Goal: Contribute content: Contribute content

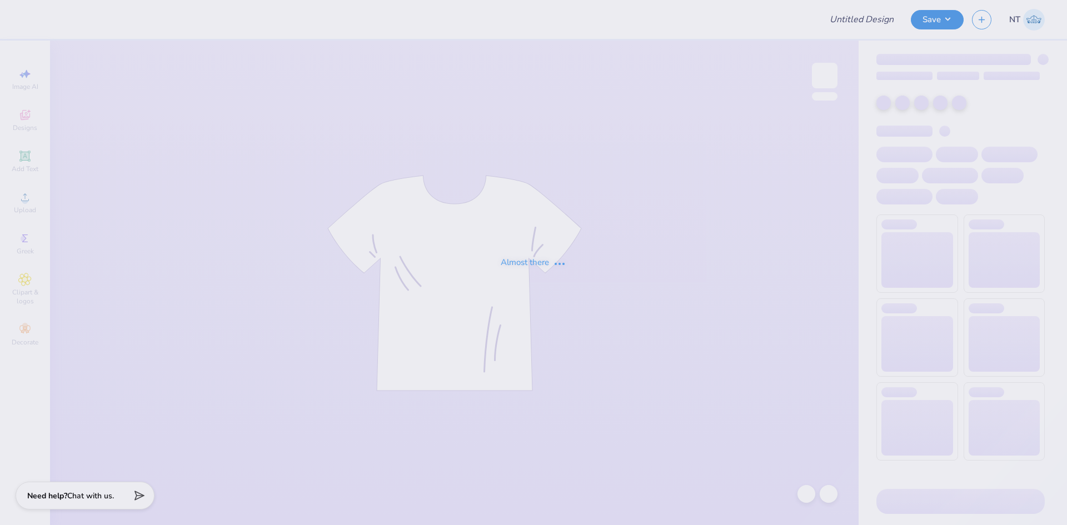
type input "XOfalldateparty2025"
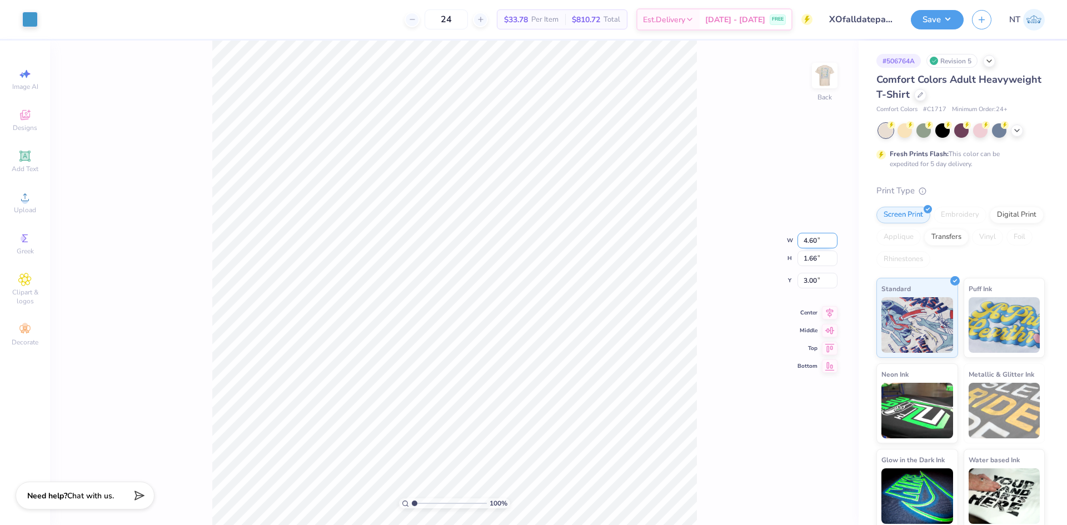
click at [810, 244] on input "4.60" at bounding box center [817, 241] width 40 height 16
type input "3.50"
type input "1.26"
type input "3.20"
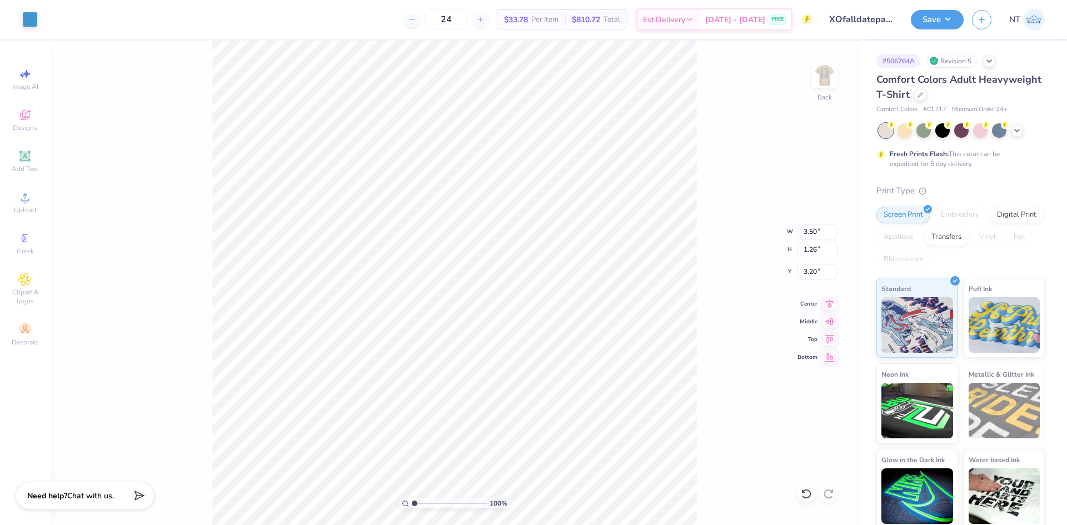
click at [811, 280] on div "100 % Back W 3.50 3.50 " H 1.26 1.26 " Y 3.20 3.20 " Center Middle Top Bottom" at bounding box center [454, 283] width 809 height 485
click at [810, 269] on input "3.00" at bounding box center [817, 272] width 40 height 16
click at [810, 268] on input "3.00" at bounding box center [817, 272] width 40 height 16
click at [803, 232] on input "4.60" at bounding box center [817, 232] width 40 height 16
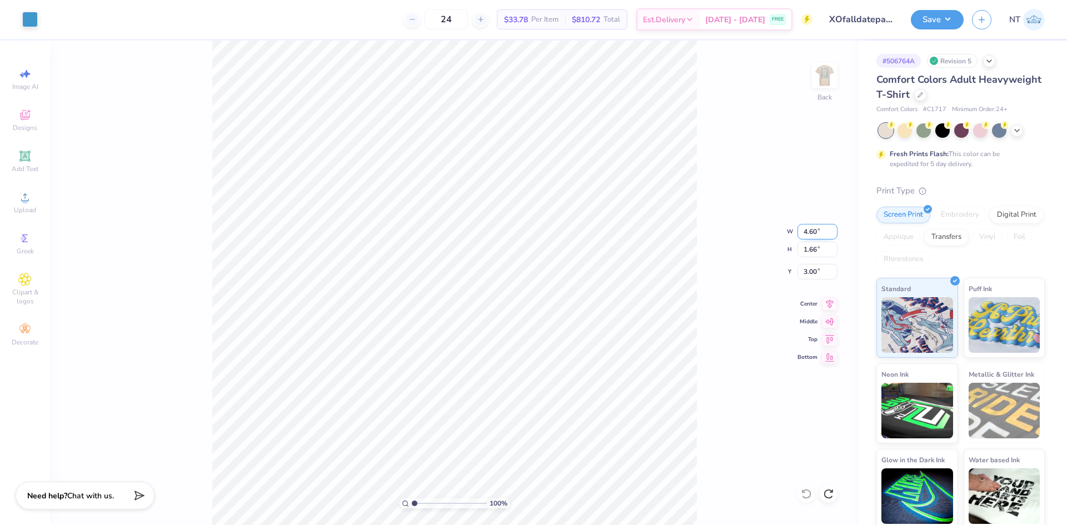
click at [803, 232] on input "4.60" at bounding box center [817, 232] width 40 height 16
type input "4.50"
type input "1.63"
type input "3.02"
click at [796, 267] on div "100 % Back W 4.50 4.50 " H 1.63 1.63 " Y 3.02 3.02 " Center Middle Top Bottom" at bounding box center [454, 283] width 809 height 485
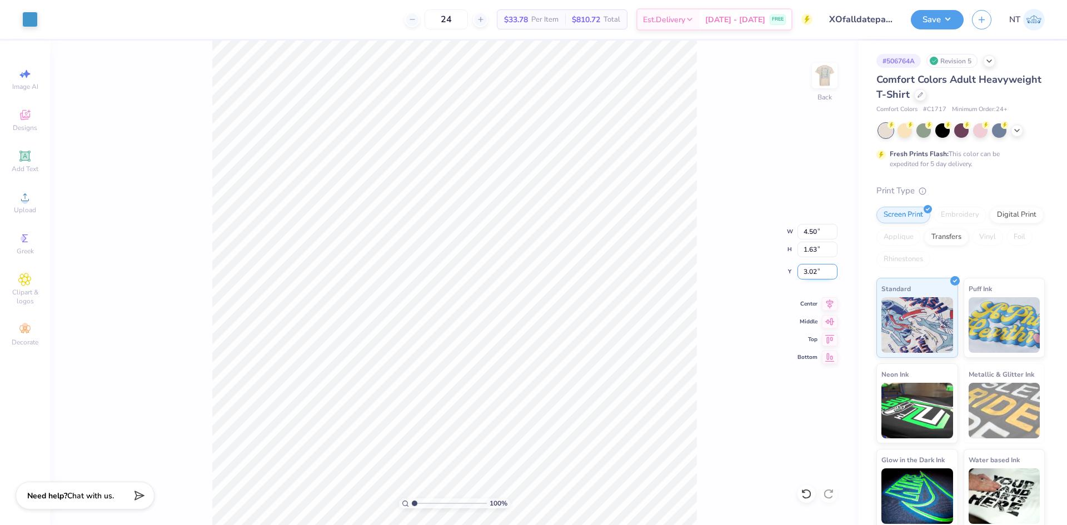
click at [813, 273] on input "3.02" at bounding box center [817, 272] width 40 height 16
type input "3.00"
click at [806, 232] on input "4.50" at bounding box center [817, 232] width 40 height 16
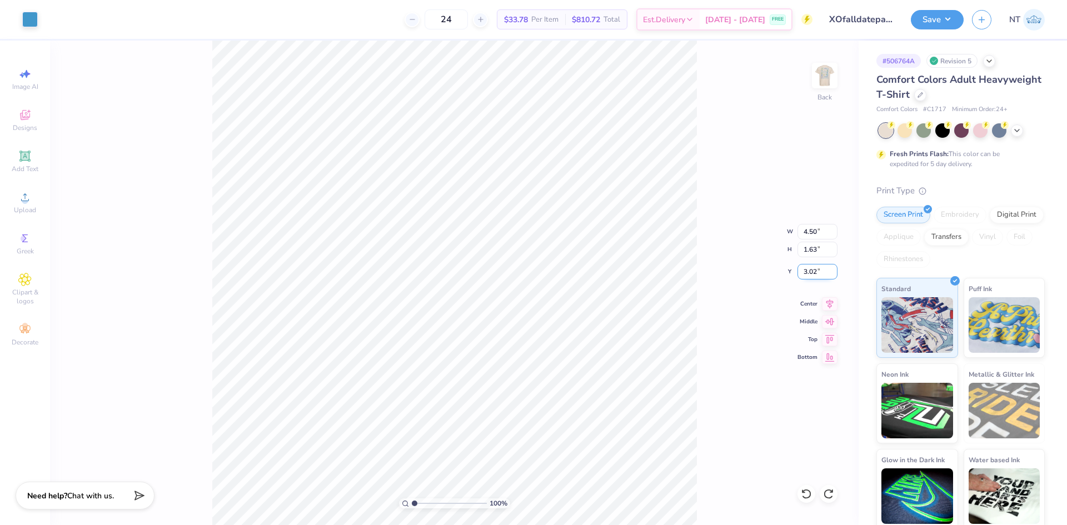
click at [805, 270] on input "3.02" at bounding box center [817, 272] width 40 height 16
type input "3.00"
click at [717, 290] on div "100 % Back W 4.50 4.50 " H 1.63 1.63 " Y 3.00 3.00 " Center Middle Top Bottom" at bounding box center [454, 283] width 809 height 485
click at [816, 67] on img at bounding box center [824, 75] width 44 height 44
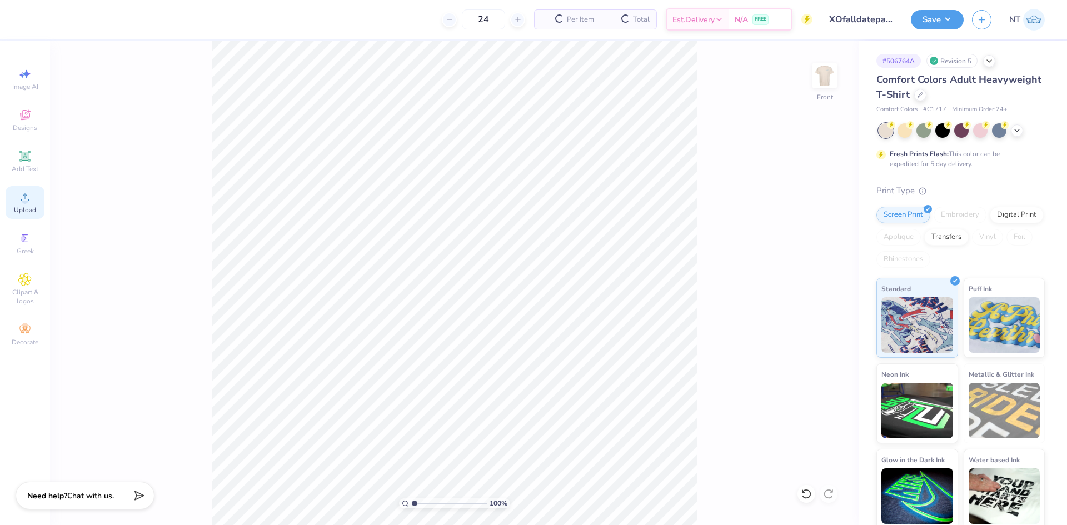
click at [28, 202] on icon at bounding box center [24, 197] width 13 height 13
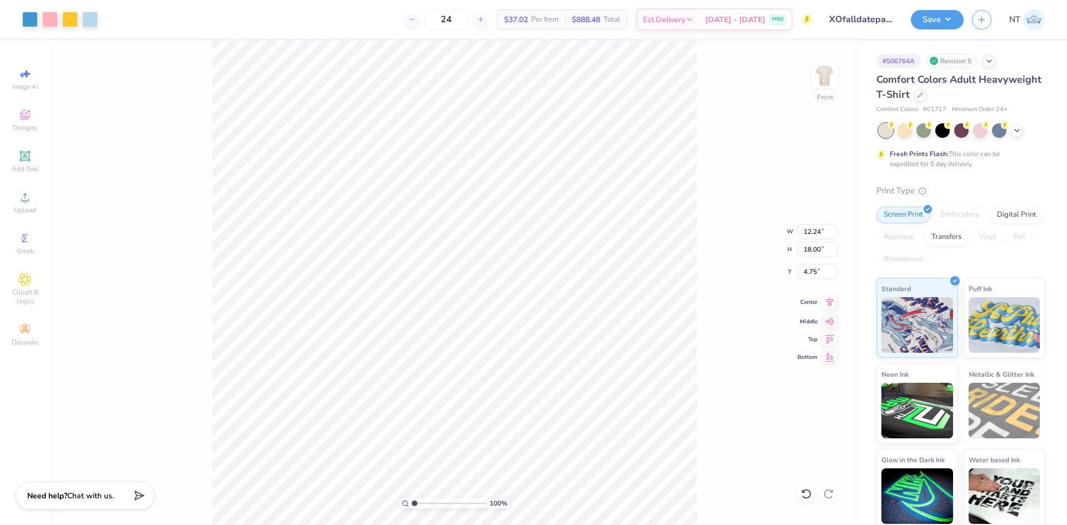
click at [830, 303] on icon at bounding box center [830, 302] width 16 height 13
click at [805, 234] on input "12.24" at bounding box center [817, 232] width 40 height 16
click at [812, 248] on input "18.00" at bounding box center [817, 250] width 40 height 16
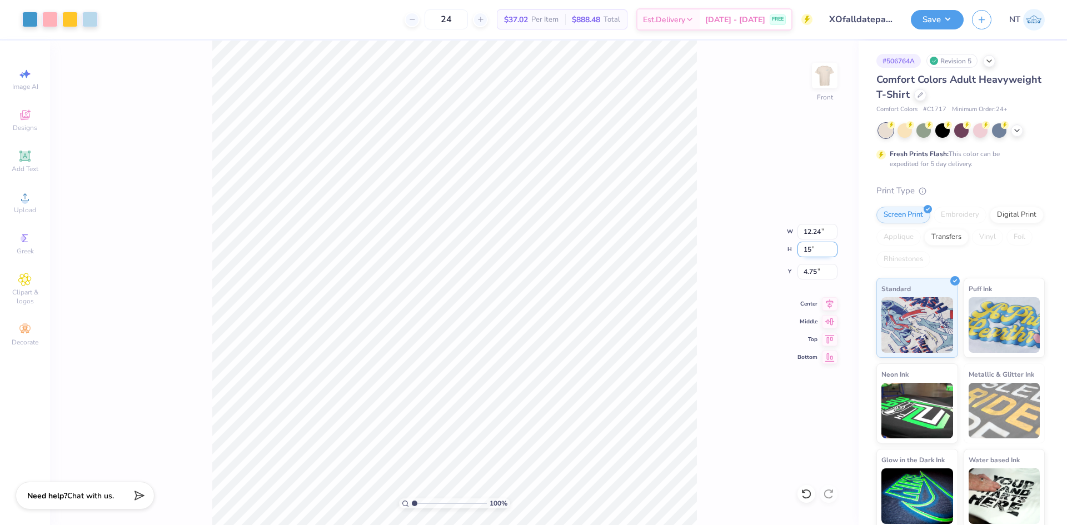
type input "15"
type input "10.20"
type input "15.00"
click at [814, 272] on input "6.25" at bounding box center [817, 272] width 40 height 16
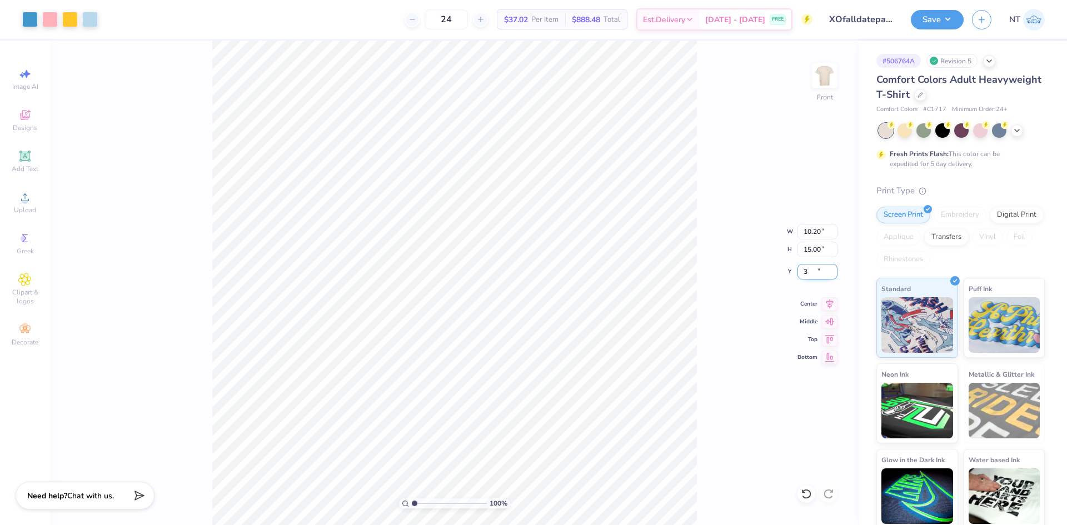
type input "3.00"
click at [14, 156] on div "Add Text" at bounding box center [25, 161] width 39 height 33
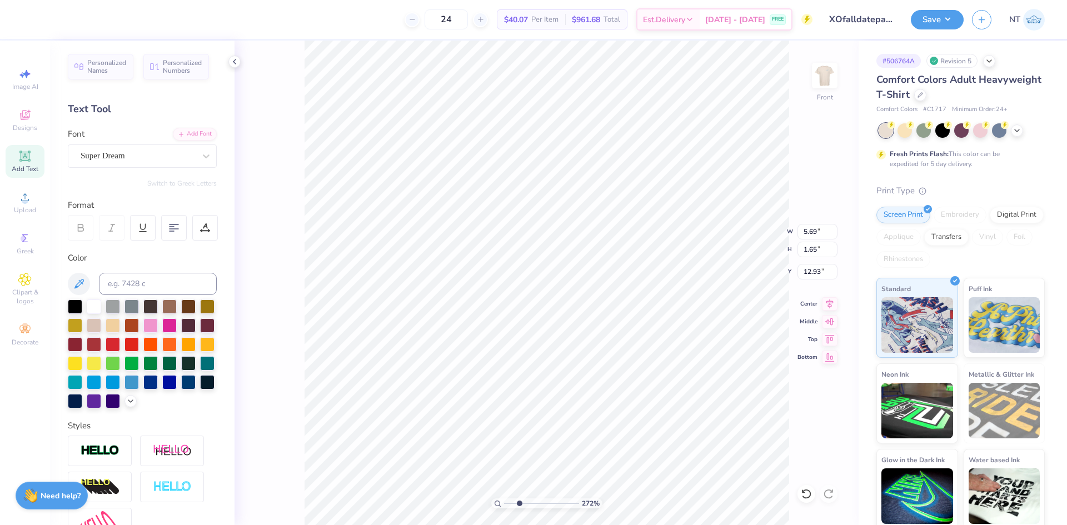
type input "2.71964205036602"
type input "9.48"
type input "2.71964205036602"
type textarea "FA"
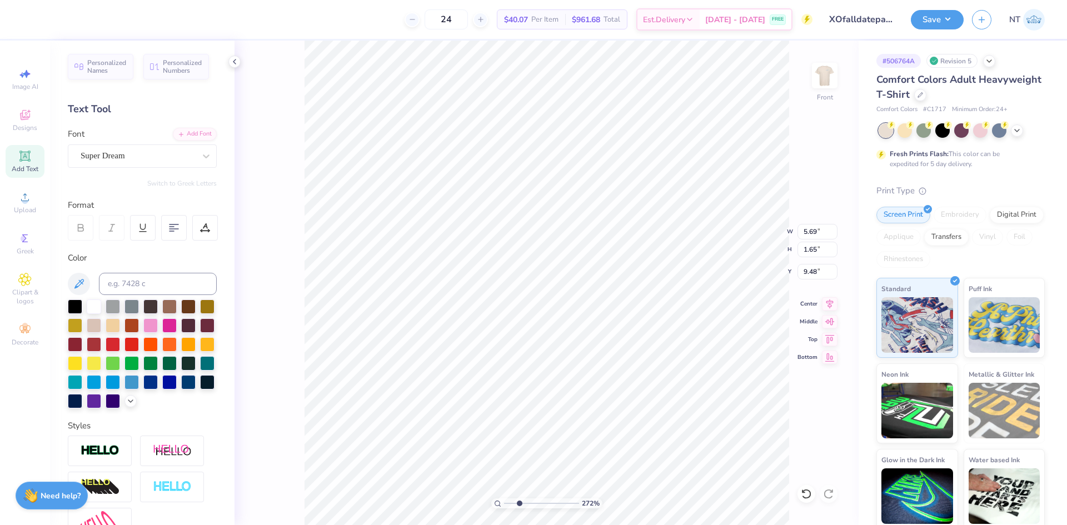
type input "2.71964205036602"
type textarea "FAL"
type input "2.71964205036602"
type textarea "FALL"
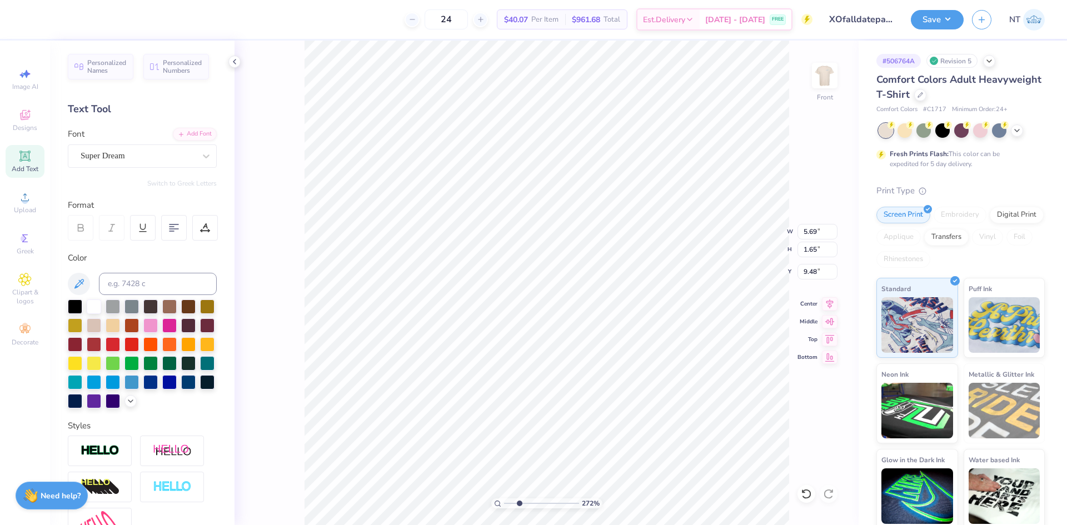
type input "2.71964205036602"
type input "4.97"
type input "2.71964205036602"
type input "10.20"
type input "15.00"
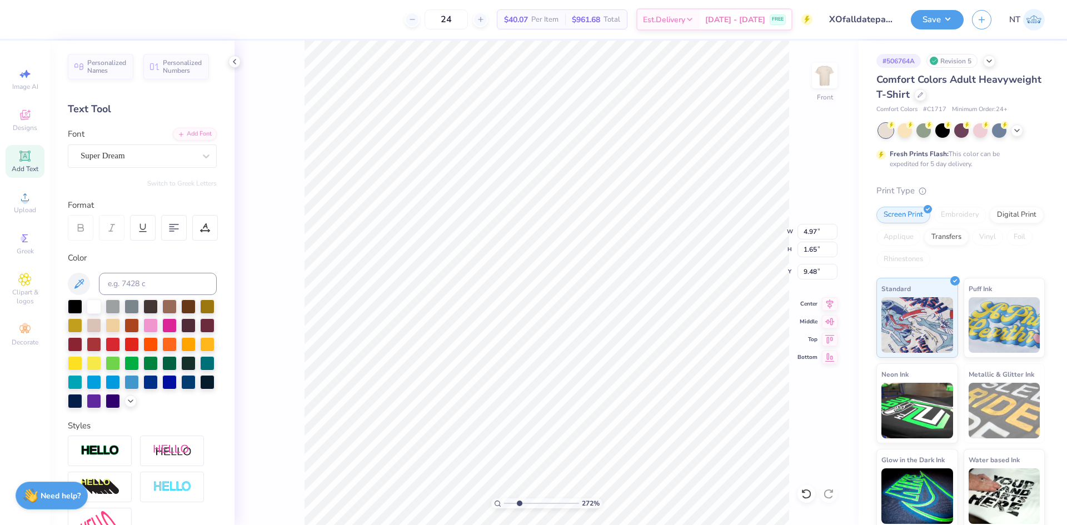
type input "3.00"
type input "2.71964205036602"
type input "4.97"
type input "1.65"
type input "9.48"
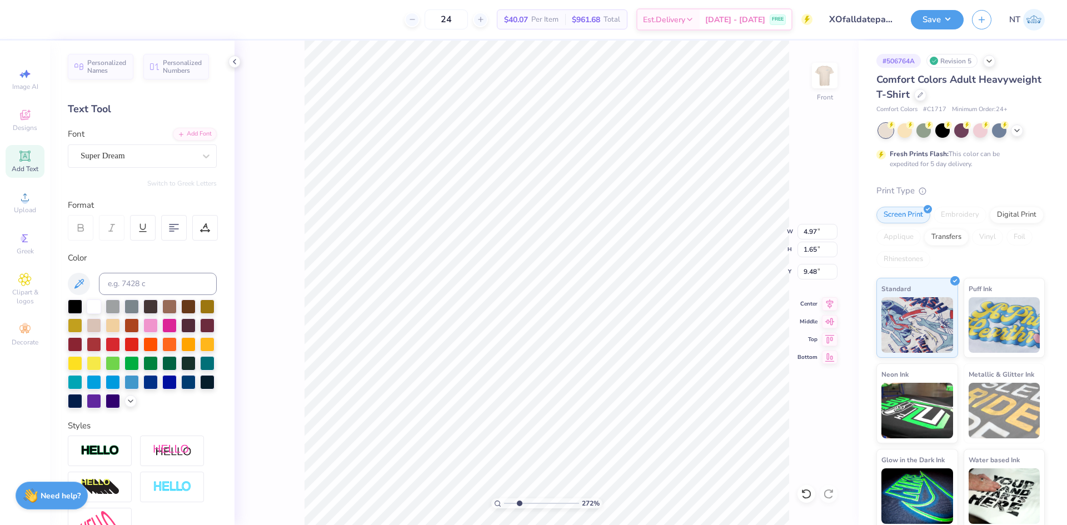
type input "2.71964205036602"
type input "2.51"
type input "0.83"
type input "10.30"
type input "2.71964205036602"
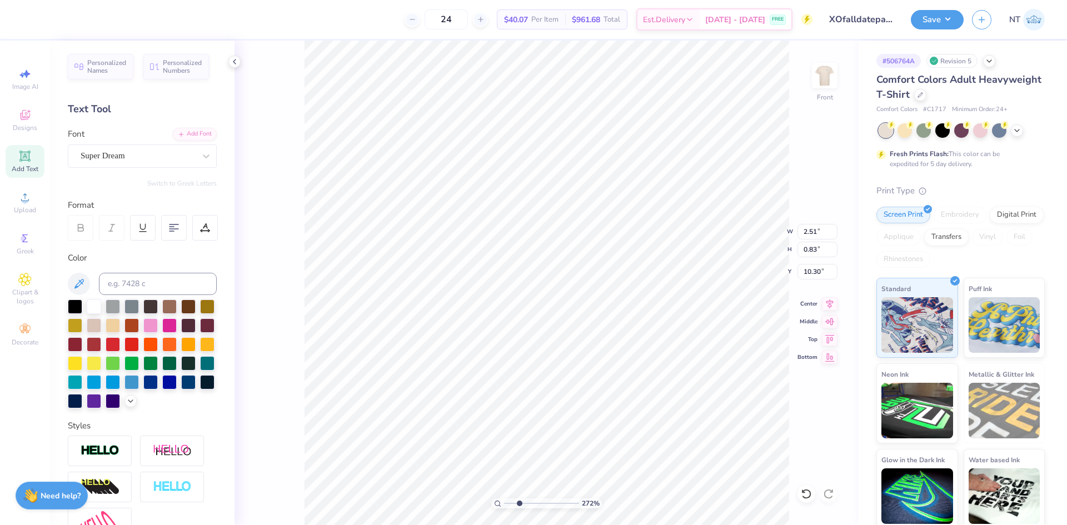
type input "10.20"
type input "15.00"
type input "3.00"
type input "2.71964205036602"
type input "2.51"
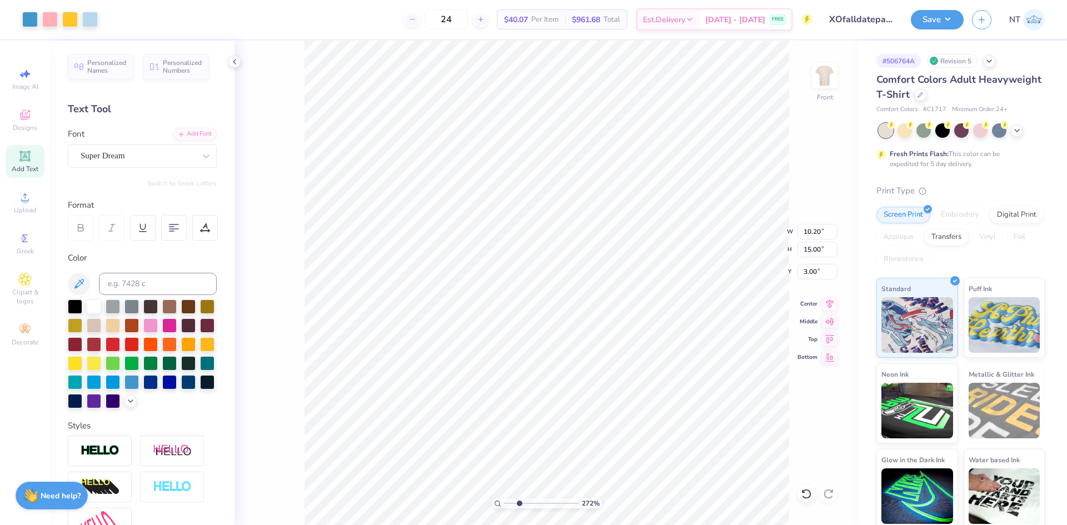
type input "0.83"
type input "9.15"
click at [140, 278] on input at bounding box center [158, 284] width 118 height 22
type input "7688"
type input "2.71964205036602"
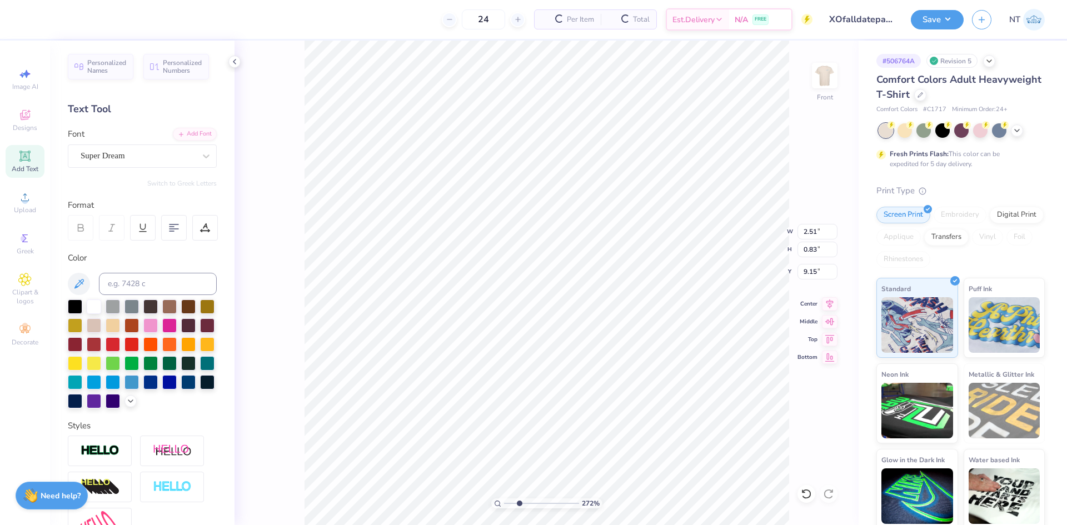
type input "10.20"
type input "15.00"
type input "3.00"
type input "2.71964205036602"
type input "2.51"
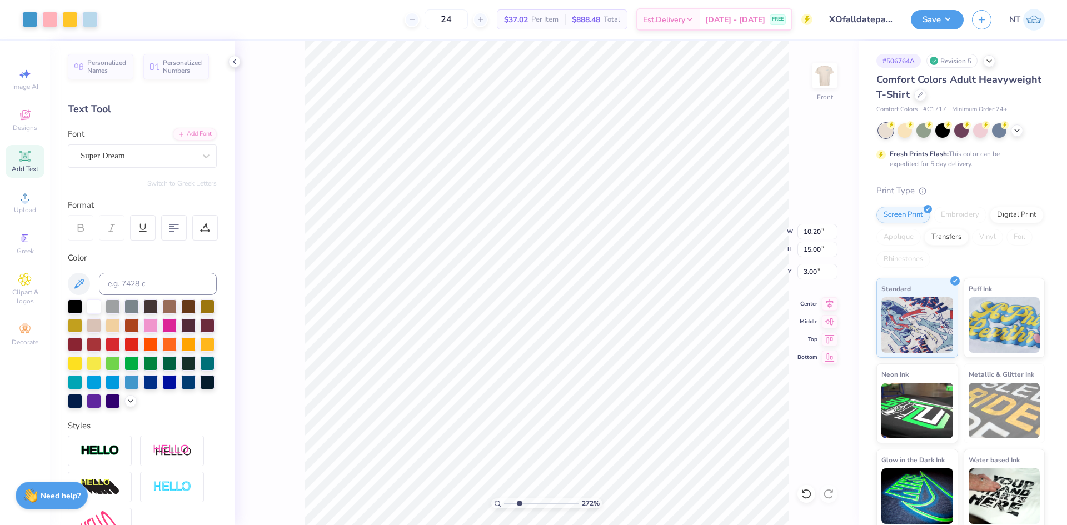
type input "0.83"
type input "9.15"
click at [188, 127] on div "Add Font" at bounding box center [195, 133] width 44 height 13
click at [169, 144] on div "Super Dream" at bounding box center [142, 155] width 149 height 23
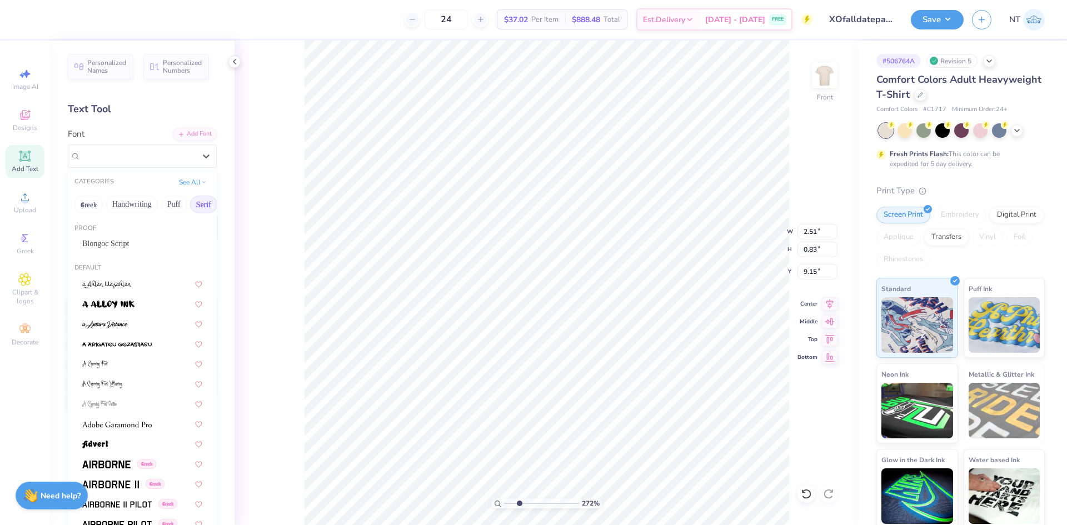
click at [198, 207] on button "Serif" at bounding box center [203, 205] width 27 height 18
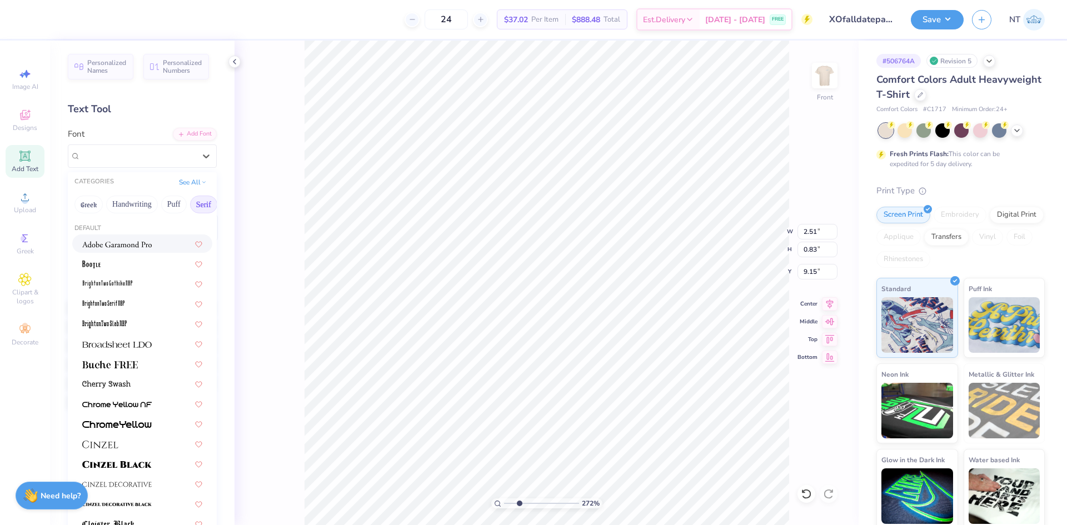
click at [99, 238] on span at bounding box center [116, 244] width 69 height 12
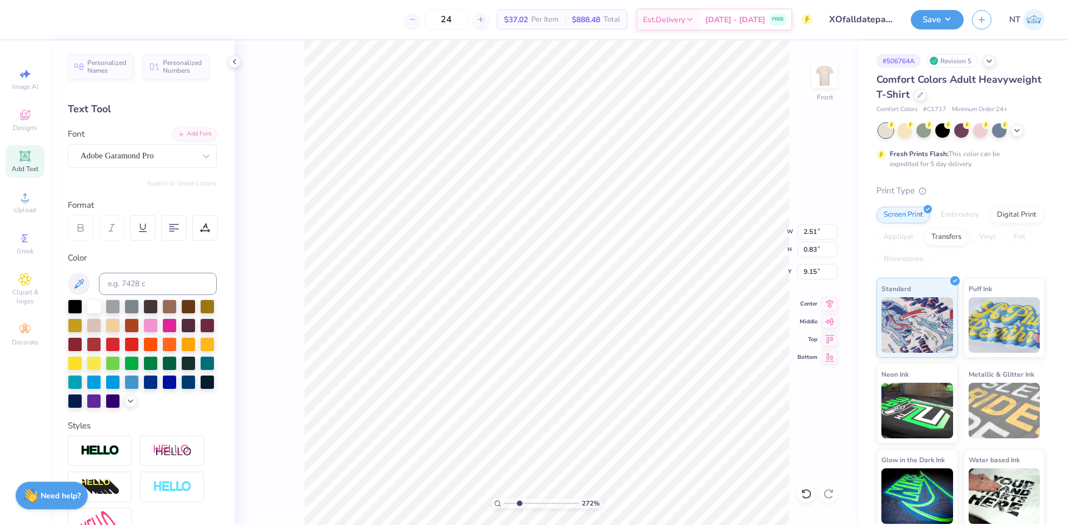
type input "2.71964205036602"
type input "2.60"
type input "0.81"
type input "9.17"
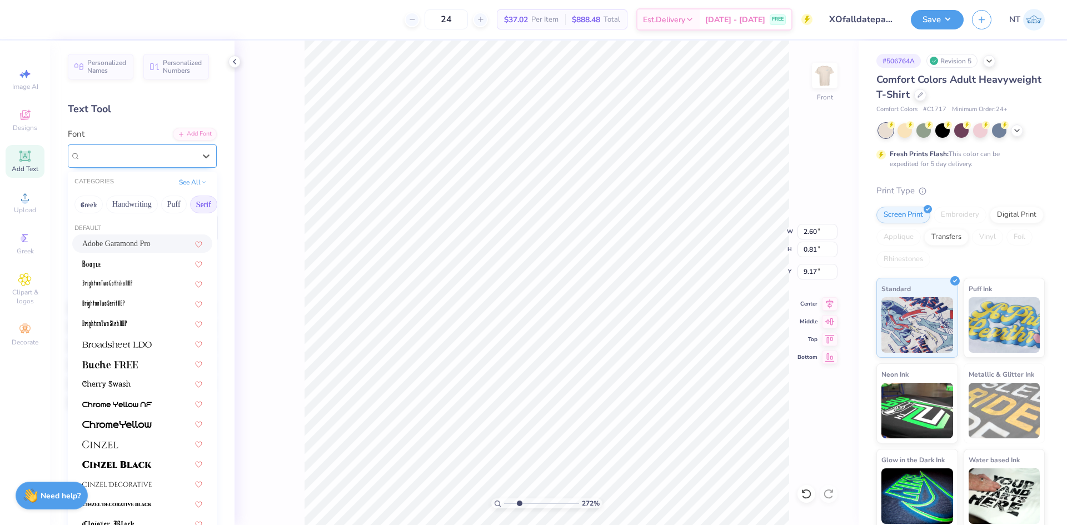
click at [173, 152] on div "Adobe Garamond Pro" at bounding box center [137, 155] width 117 height 17
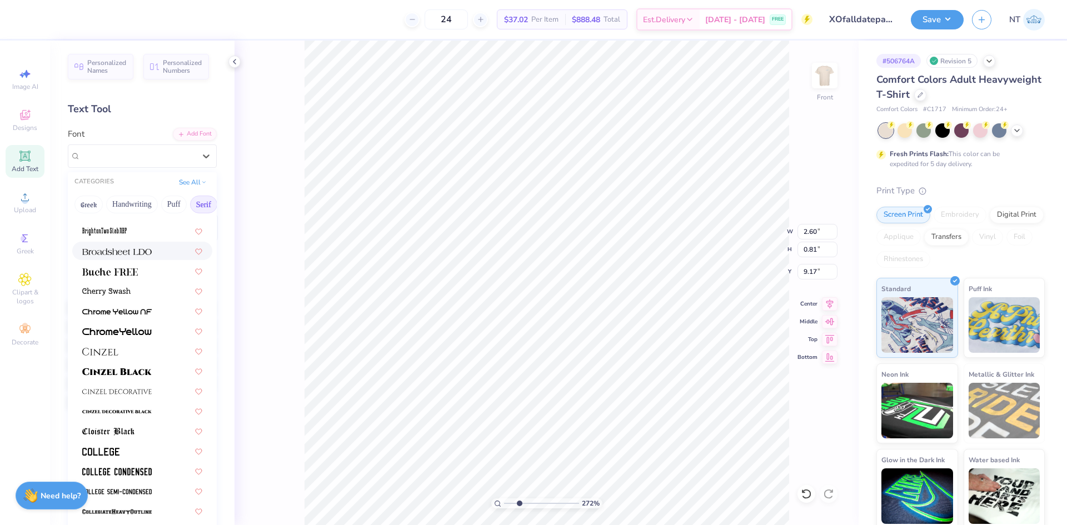
click at [105, 250] on img at bounding box center [116, 252] width 69 height 8
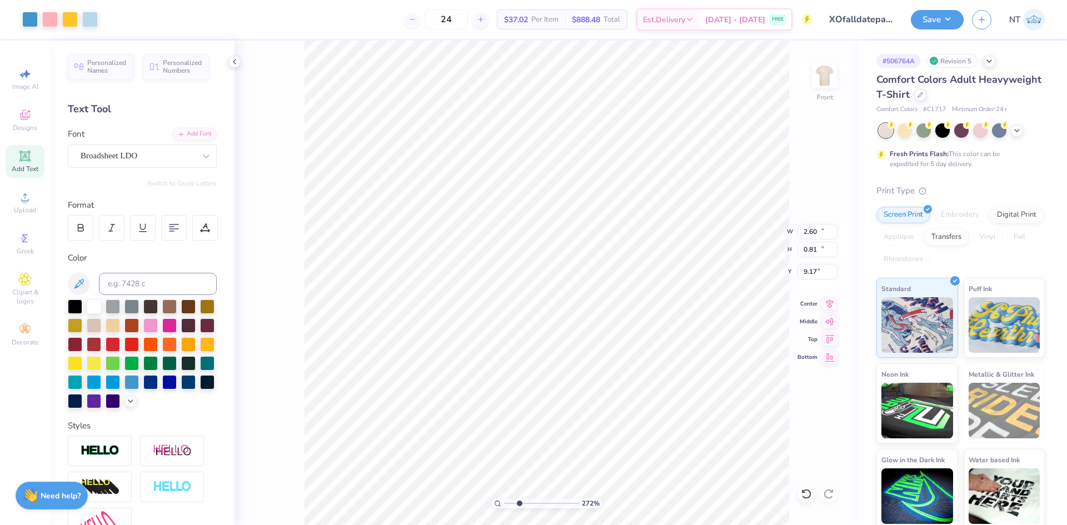
type input "2.71964205036602"
type input "10.20"
type input "15.00"
type input "3.00"
type input "2.71964205036602"
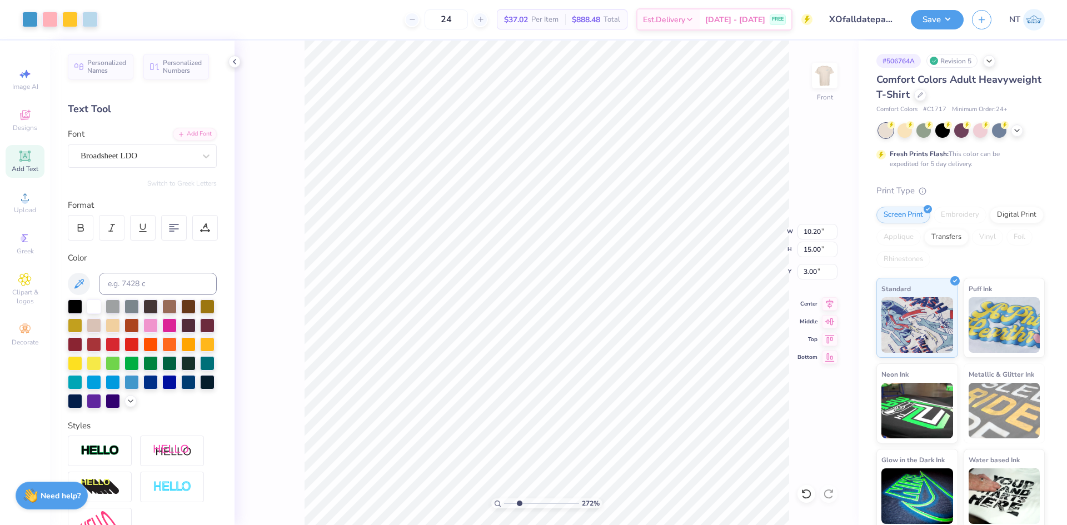
type input "3.13"
type input "0.80"
type input "9.17"
click at [134, 157] on div "Broadsheet LDO" at bounding box center [137, 155] width 117 height 17
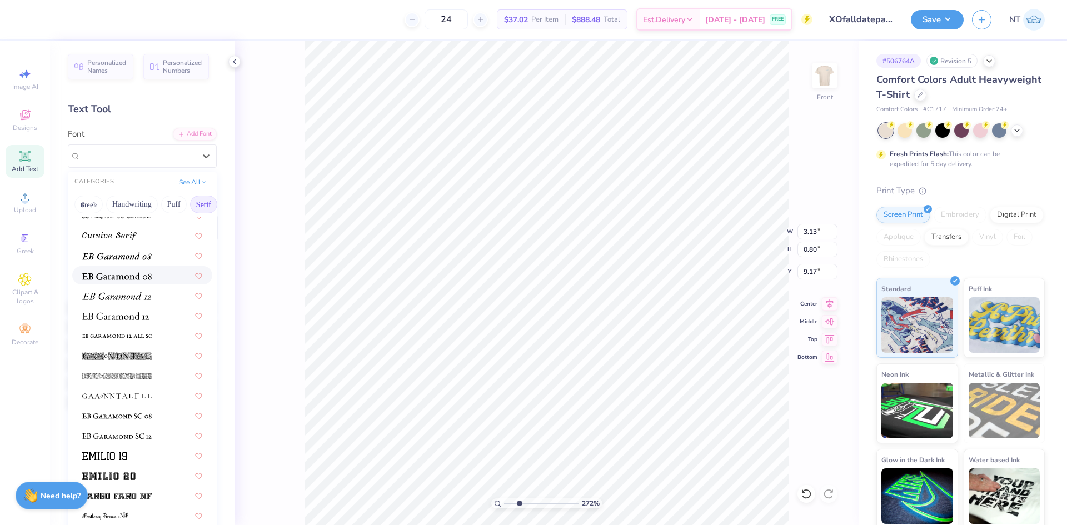
scroll to position [741, 0]
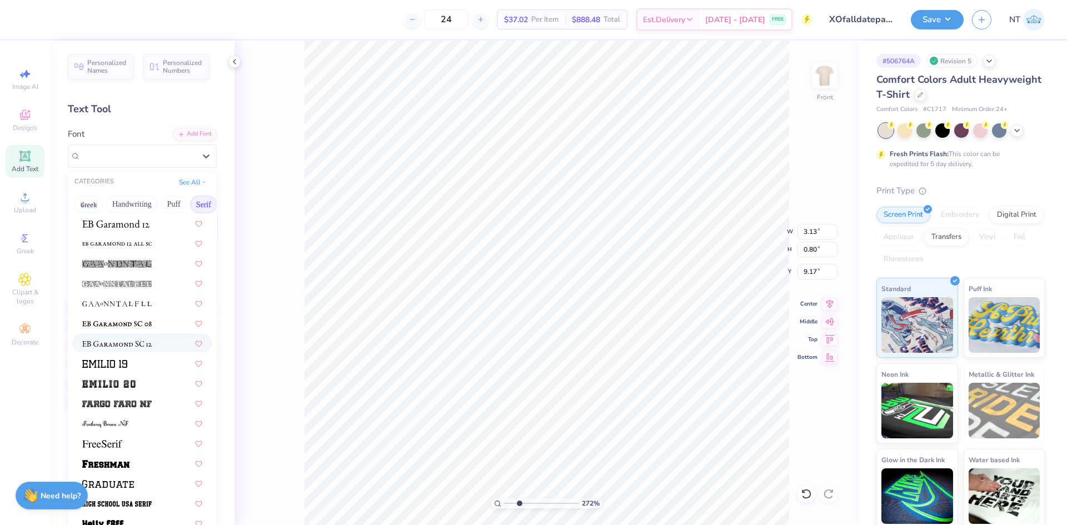
click at [135, 345] on img at bounding box center [116, 344] width 69 height 8
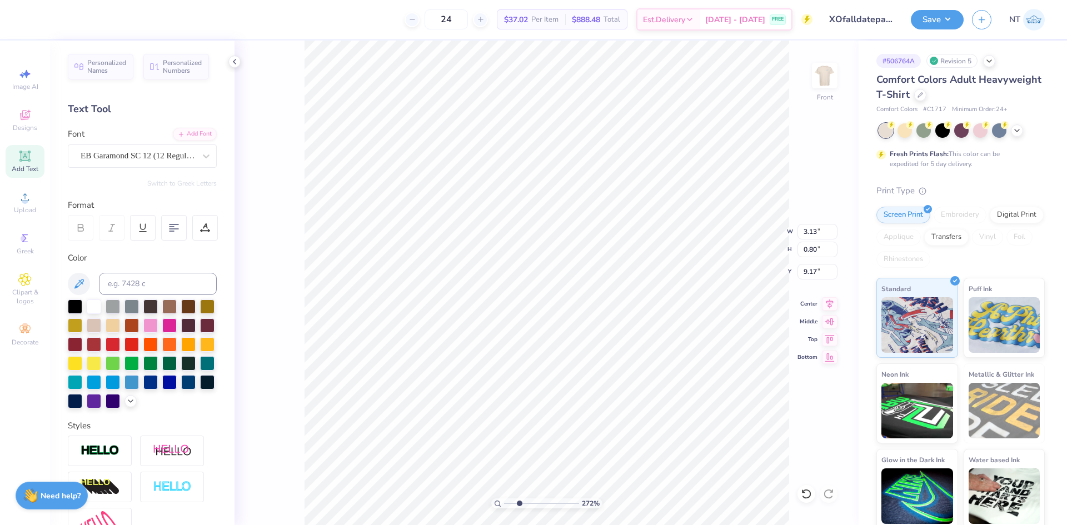
type input "2.71964205036602"
type input "2.68"
type input "0.82"
type input "9.16"
type input "2.71964205036602"
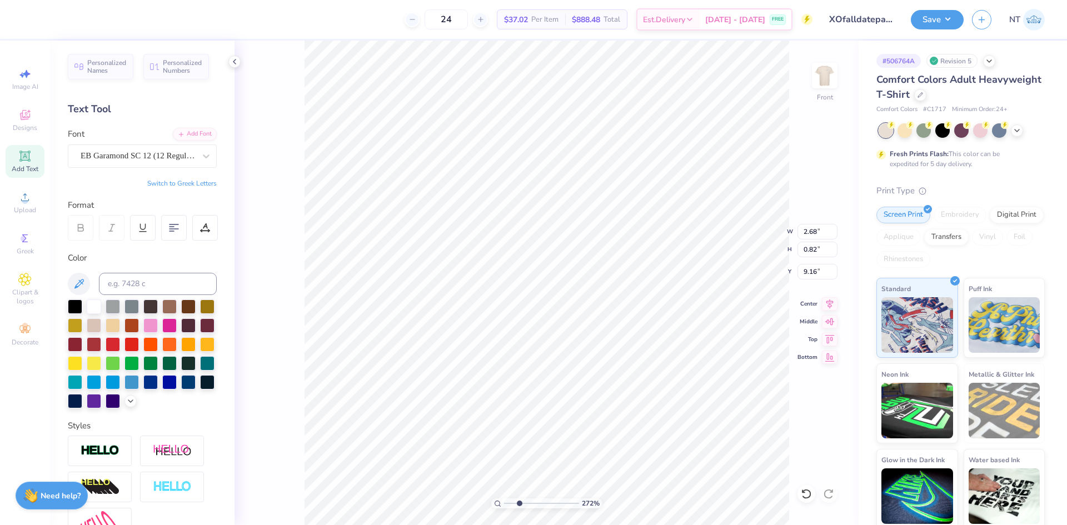
type input "10.20"
type input "15.00"
type input "3.00"
type input "2.71964205036602"
type input "2.68"
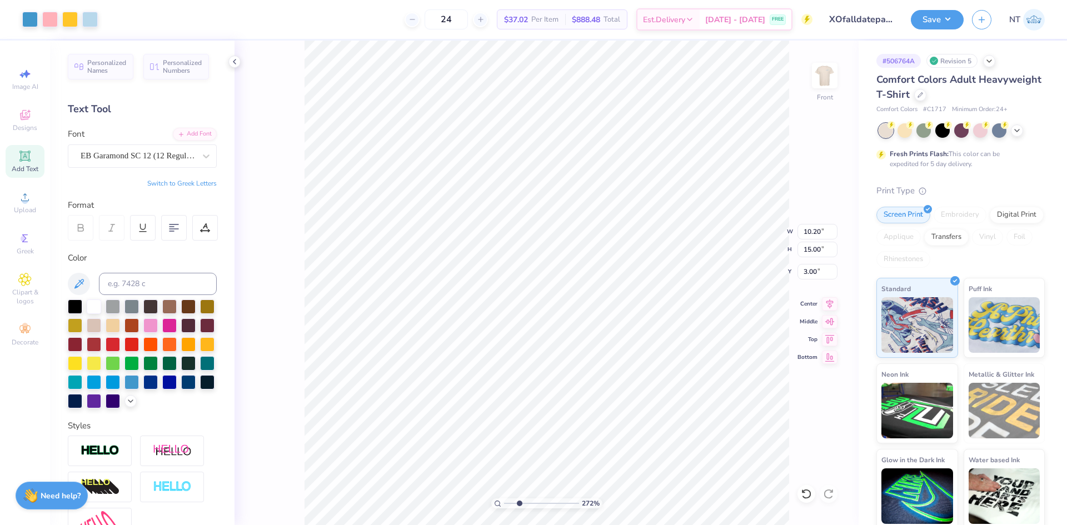
type input "0.82"
type input "9.16"
drag, startPoint x: 207, startPoint y: 219, endPoint x: 225, endPoint y: 230, distance: 21.0
click at [208, 219] on div at bounding box center [205, 228] width 26 height 26
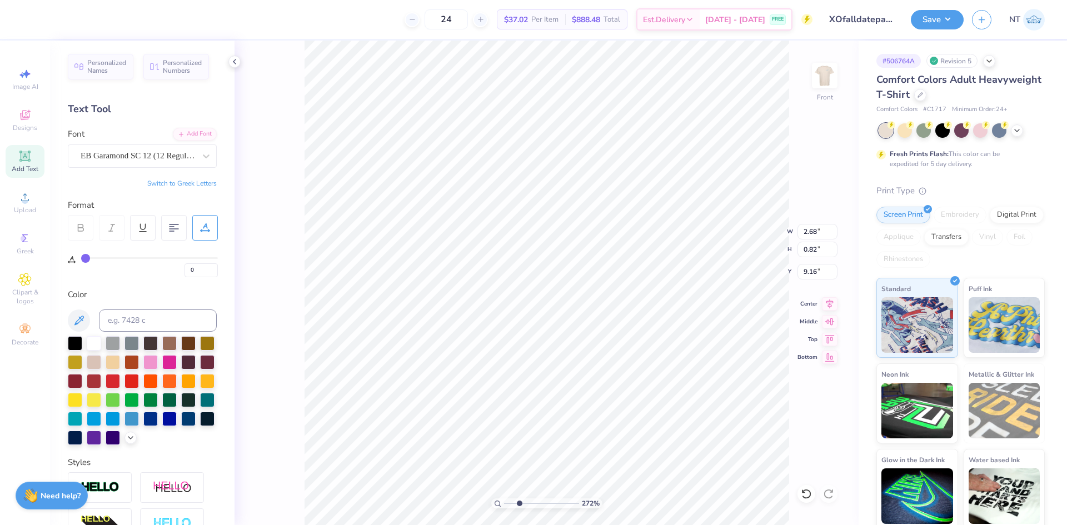
type input "3"
type input "4"
type input "6"
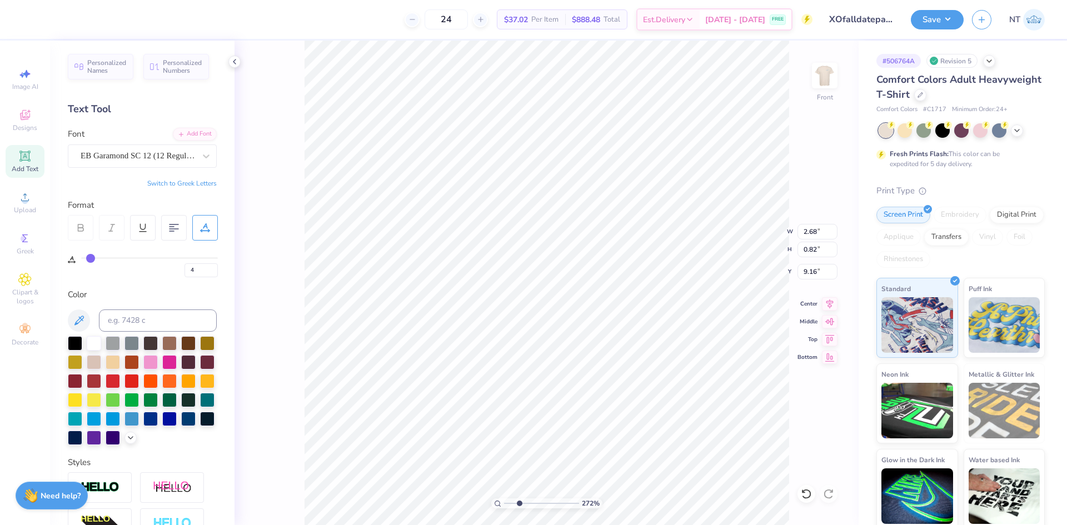
type input "6"
type input "8"
type input "9"
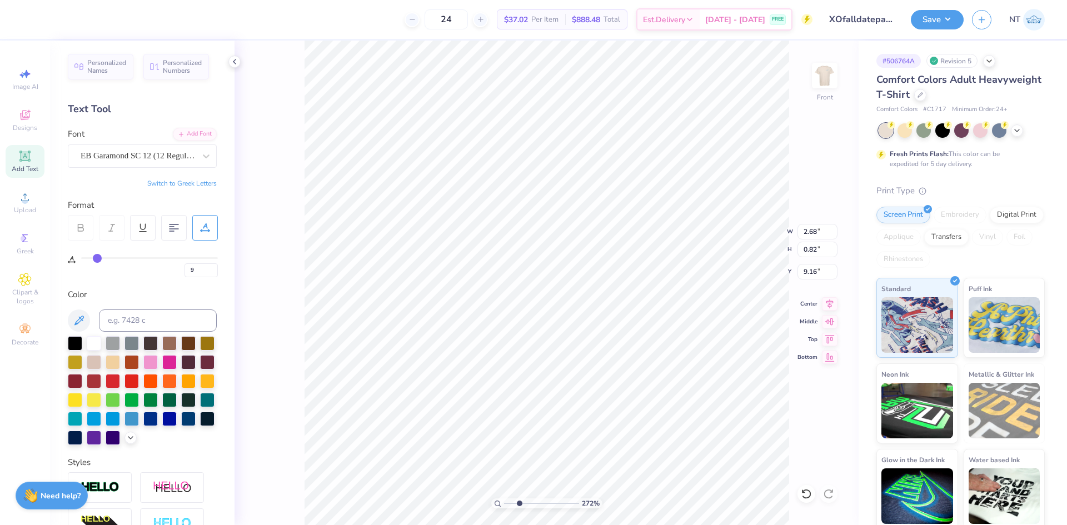
type input "10"
type input "12"
type input "13"
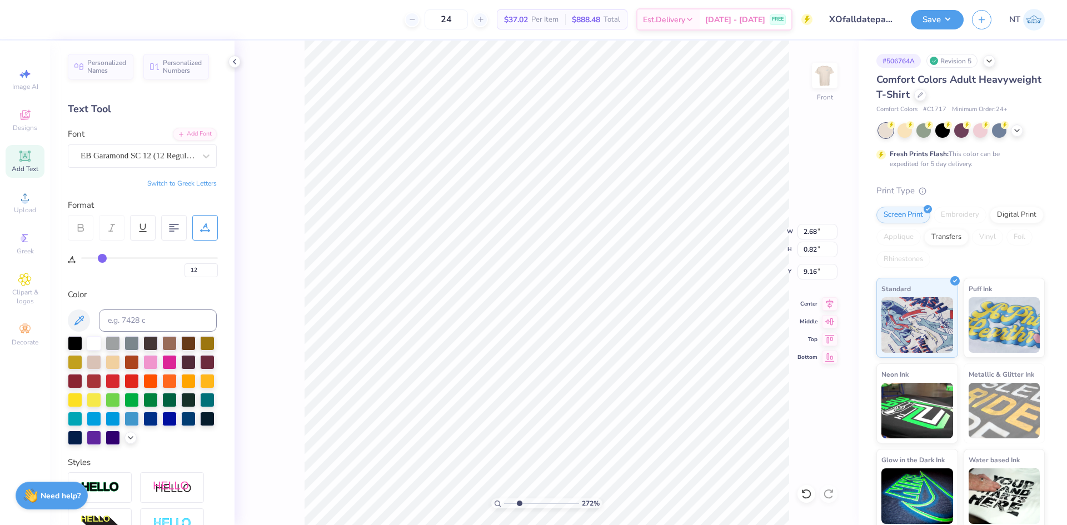
type input "13"
type input "15"
type input "16"
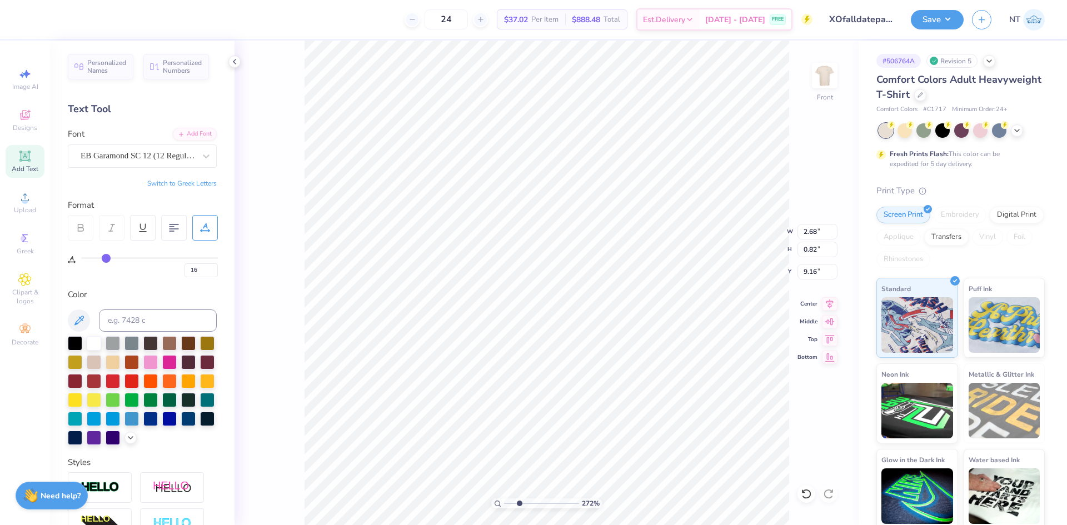
type input "17"
drag, startPoint x: 89, startPoint y: 258, endPoint x: 107, endPoint y: 260, distance: 17.4
type input "17"
click at [107, 259] on input "range" at bounding box center [149, 258] width 137 height 2
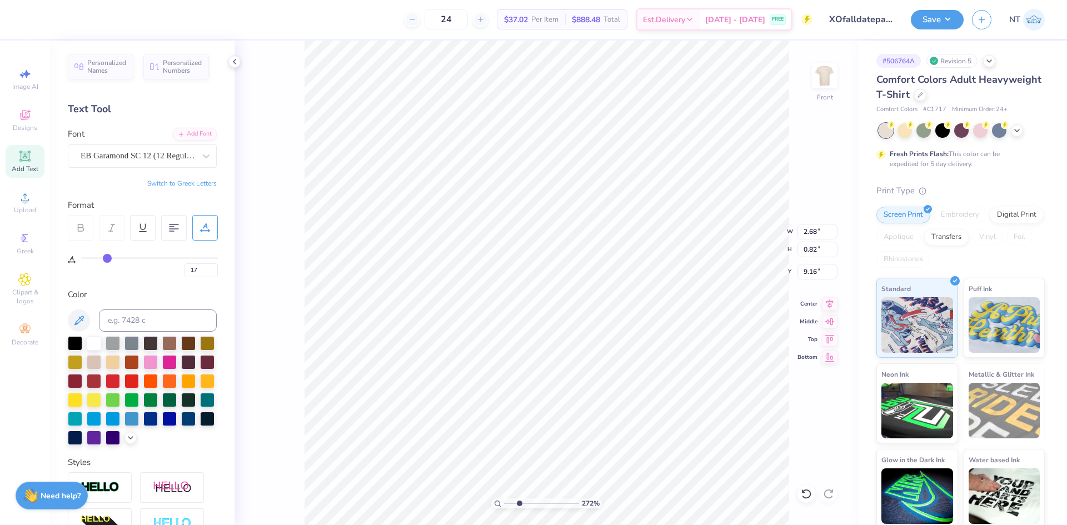
type input "2.71964205036602"
type input "3.29"
click at [204, 271] on input "17" at bounding box center [200, 270] width 33 height 14
type input "20"
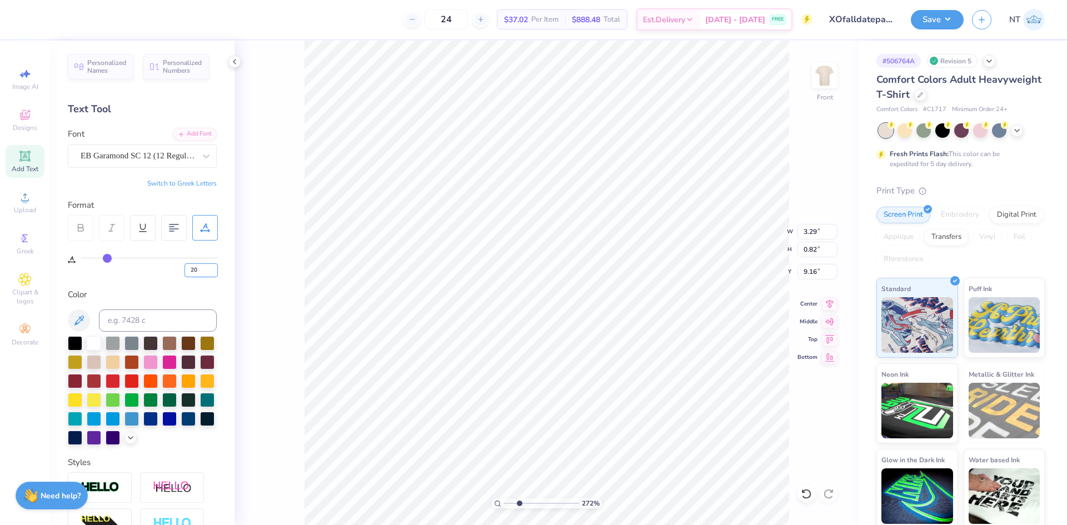
type input "20"
type input "2.71964205036602"
type input "3.39"
type input "2.71964205036602"
type input "1.83"
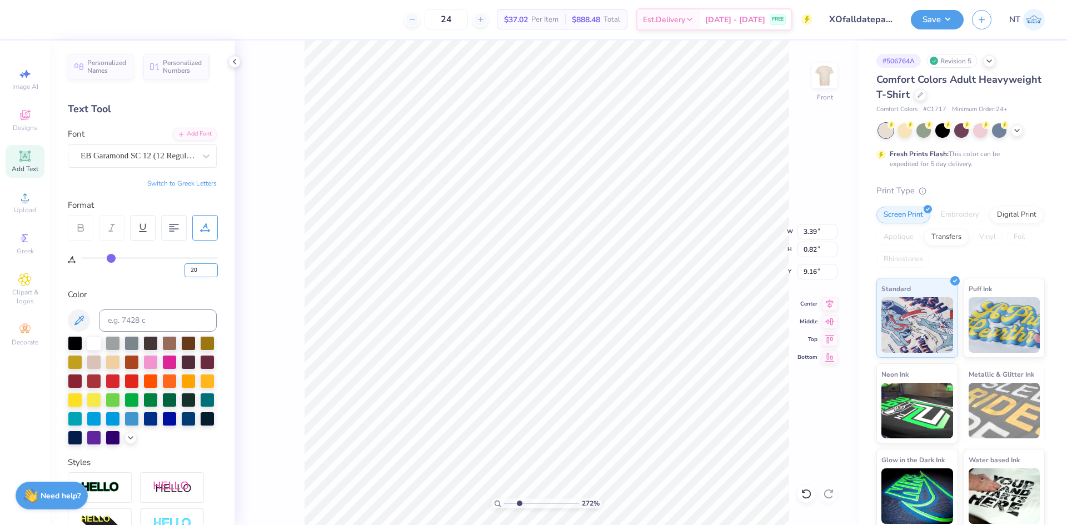
type input "0.44"
type input "9.54"
type input "2.71964205036602"
type input "9.24"
type input "2.71964205036602"
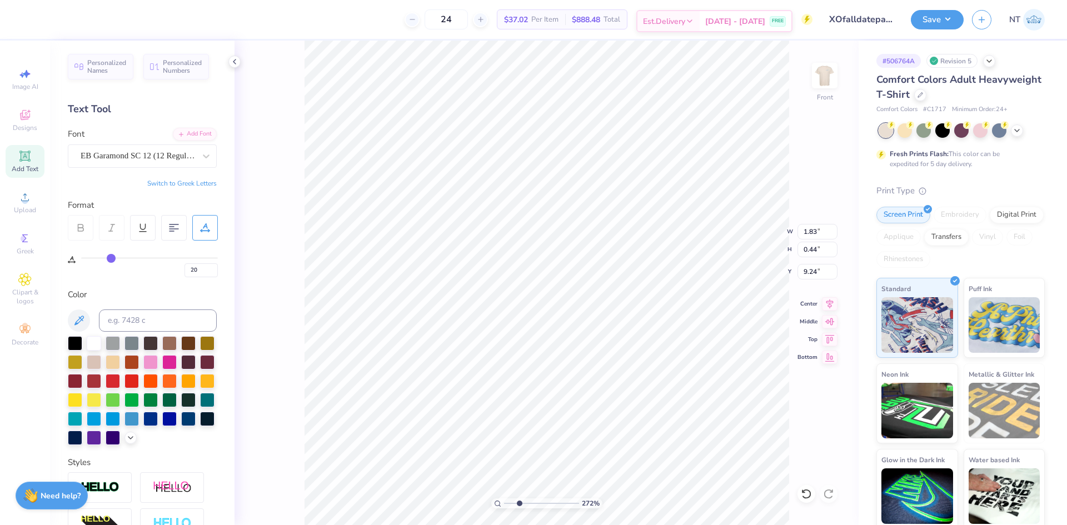
type input "1.47"
type input "0.35"
type input "9.32"
type input "2.71964205036602"
type input "9.22"
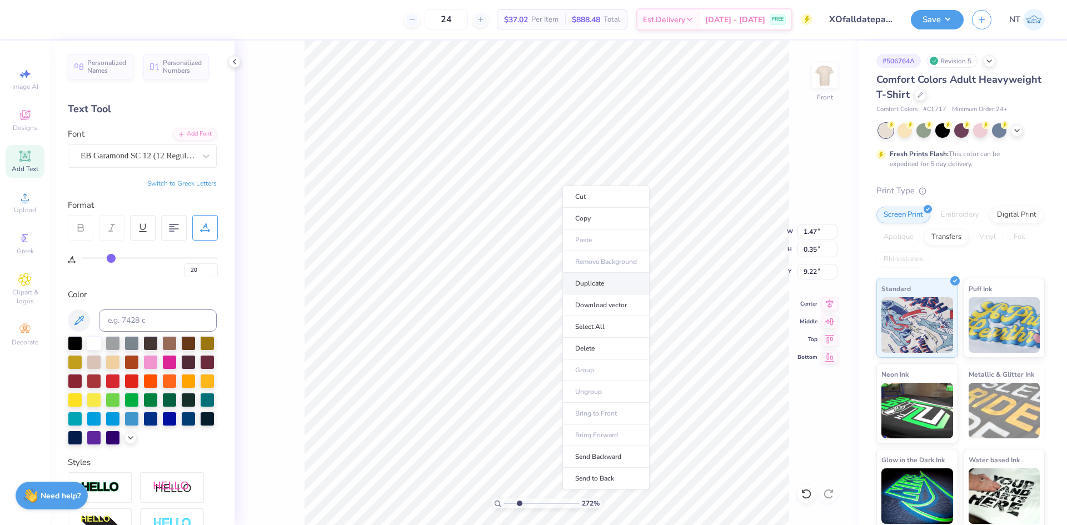
click at [593, 278] on li "Duplicate" at bounding box center [605, 284] width 87 height 22
type input "2.71964205036602"
type input "1.48"
type input "0.36"
type input "10.18"
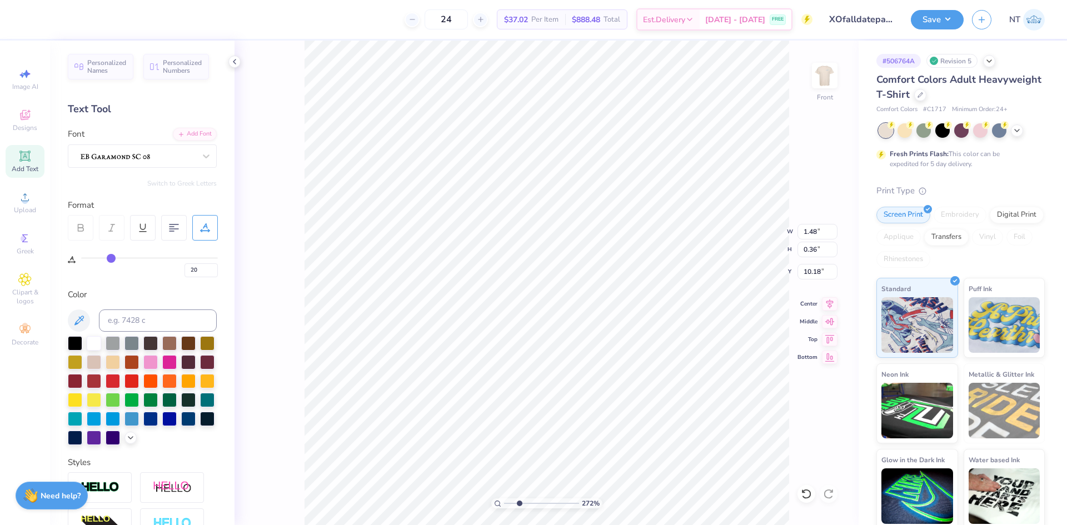
type input "2.71964205036602"
type input "9.75"
type input "2.71964205036602"
type textarea "D"
type input "2.71964205036602"
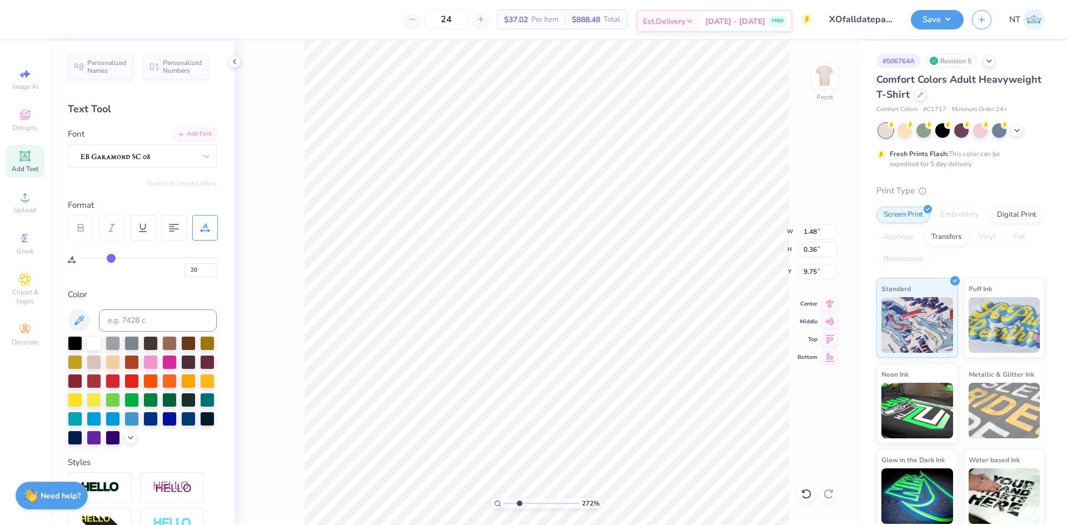
type textarea "DA"
type input "2.71964205036602"
type textarea "DAT"
type input "2.71964205036602"
type textarea "DATE"
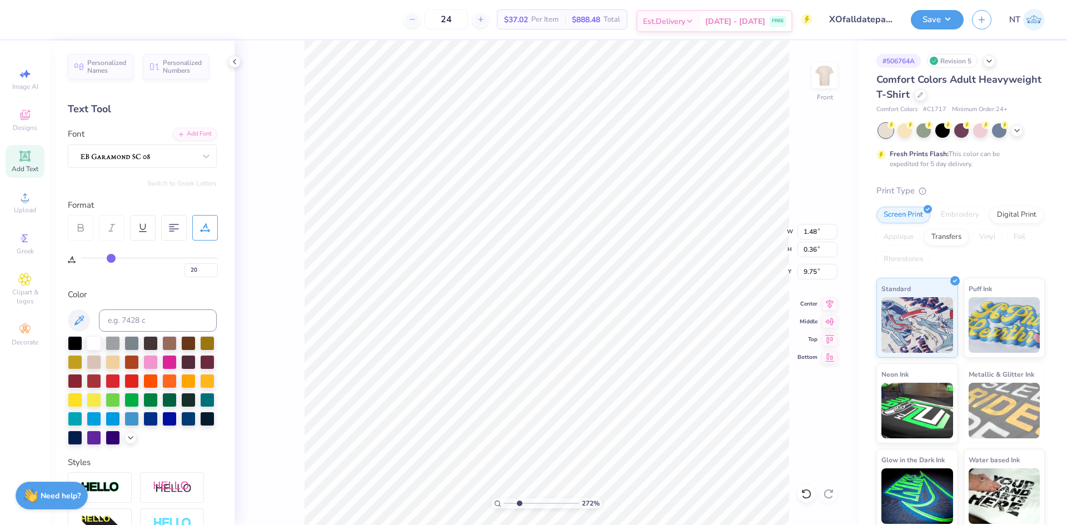
type input "2.71964205036602"
type textarea "DATE"
type input "2.71964205036602"
type textarea "DATE P"
type input "2.71964205036602"
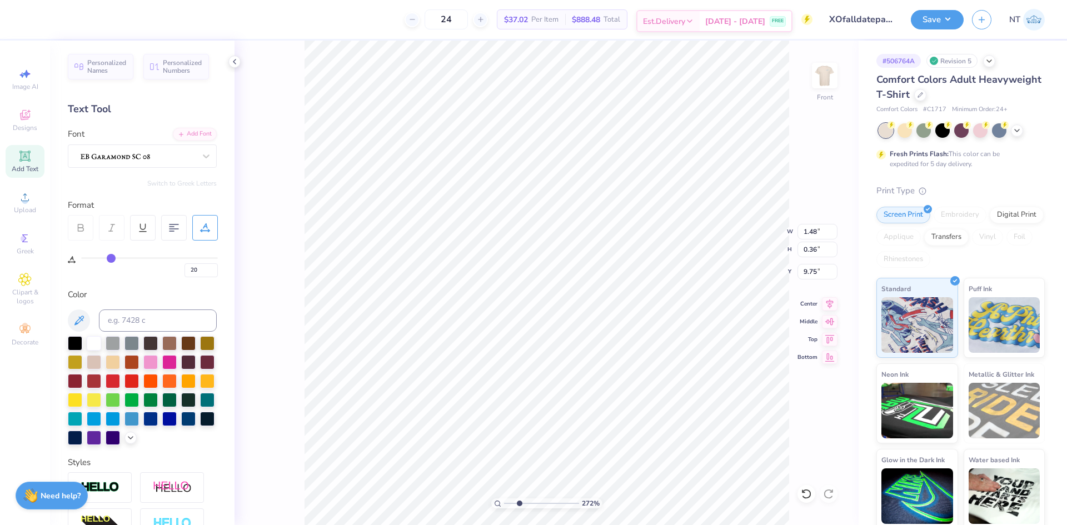
type textarea "DATE PA"
type input "2.71964205036602"
type textarea "DATE PAR"
type input "2.71964205036602"
type textarea "DATE PART"
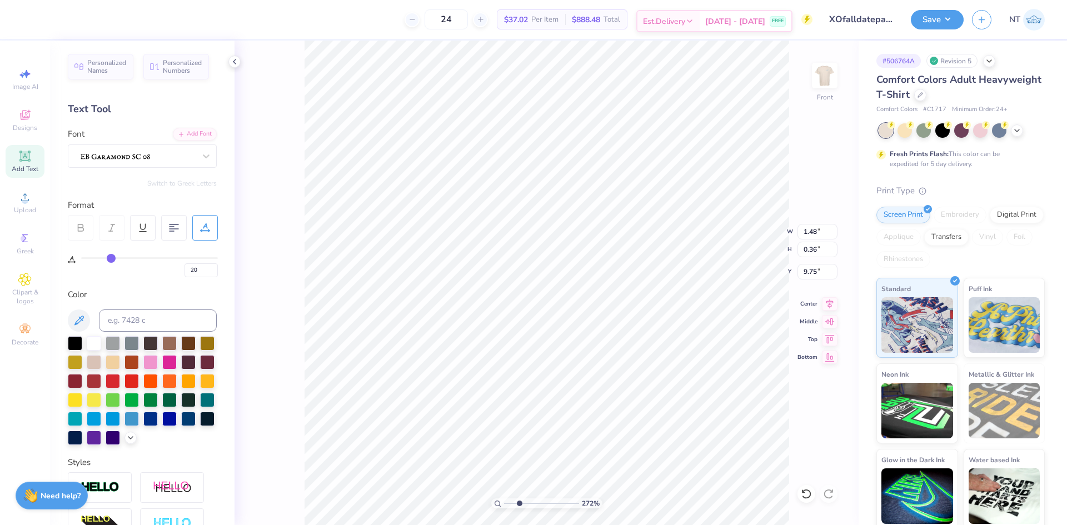
type input "2.71964205036602"
type textarea "DATE PARTY"
type input "2.71964205036602"
type input "3.82"
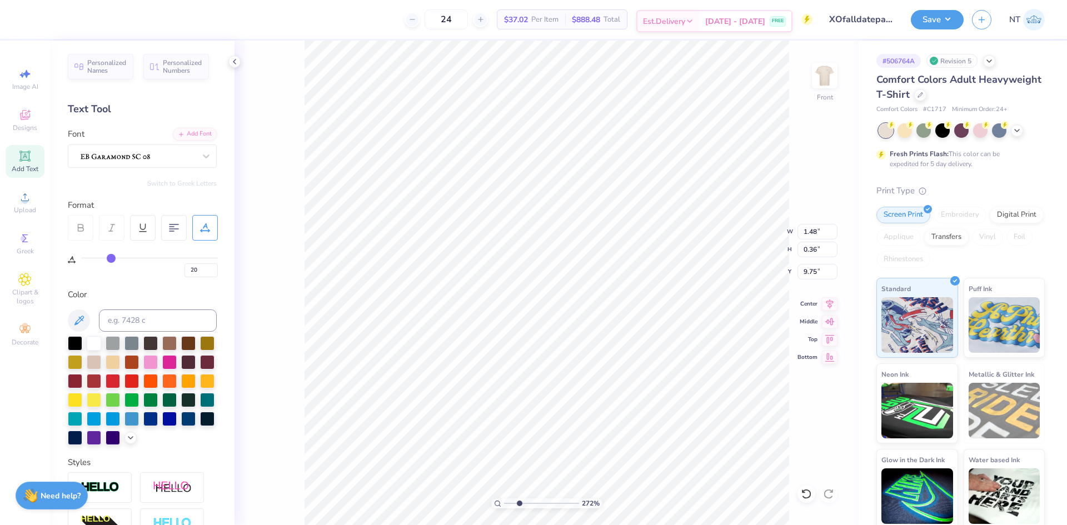
type input "0.37"
type input "2.71964205036602"
type input "10.20"
type input "15.00"
type input "3.00"
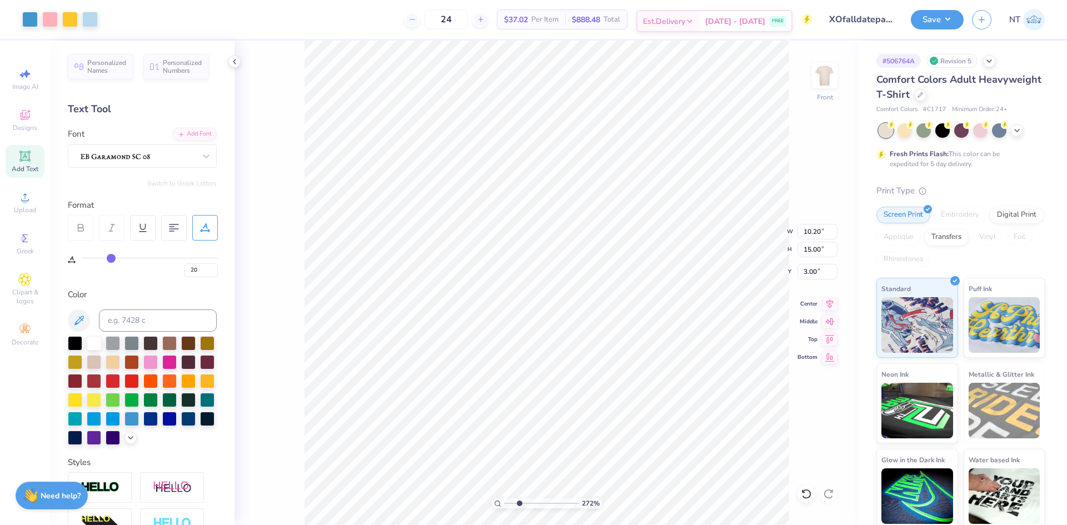
type input "2.71964205036602"
type input "3.82"
type input "0.37"
type input "9.75"
type input "2.71964205036602"
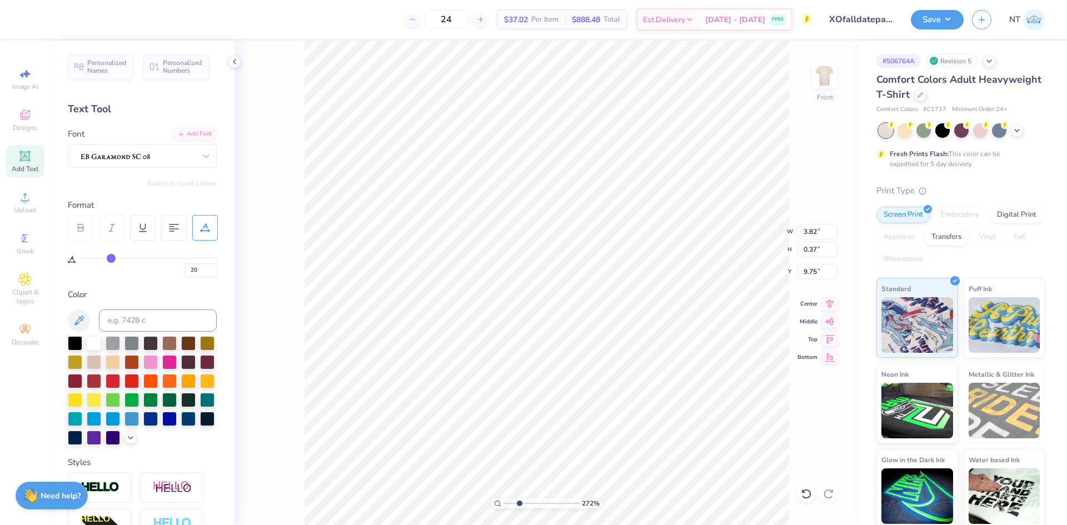
type input "9.81"
type input "2.71964205036602"
type input "1.47"
type input "0.35"
type input "9.22"
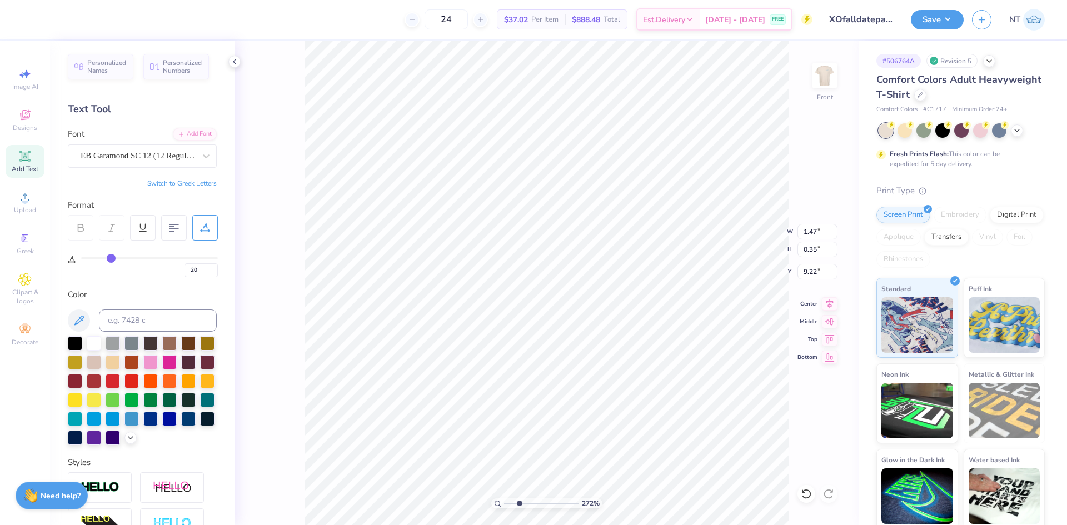
type input "2.71964205036602"
type input "10.20"
type input "15.00"
type input "3.00"
type input "2.71964205036602"
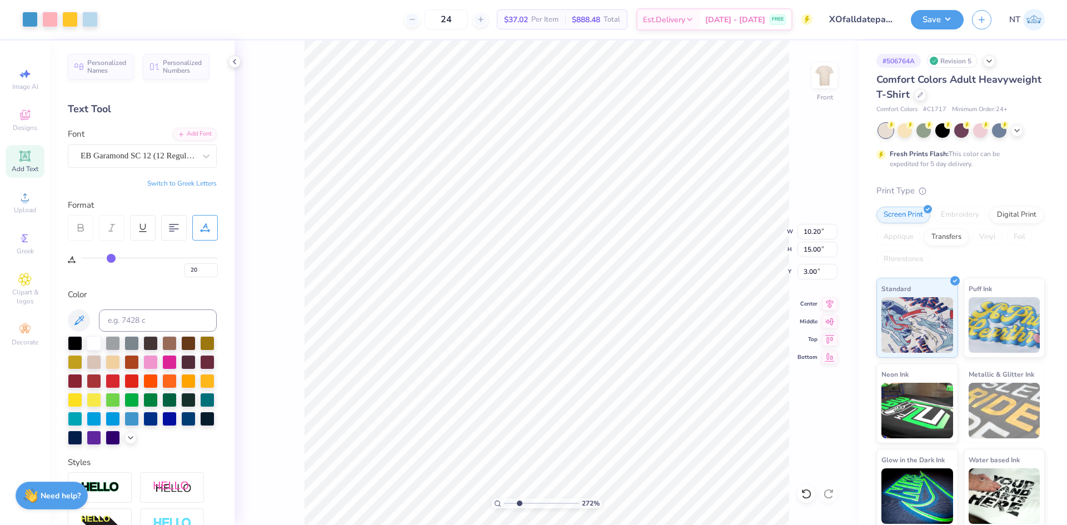
type input "3.82"
type input "0.37"
type input "9.81"
type input "2.71964205036602"
type input "10.20"
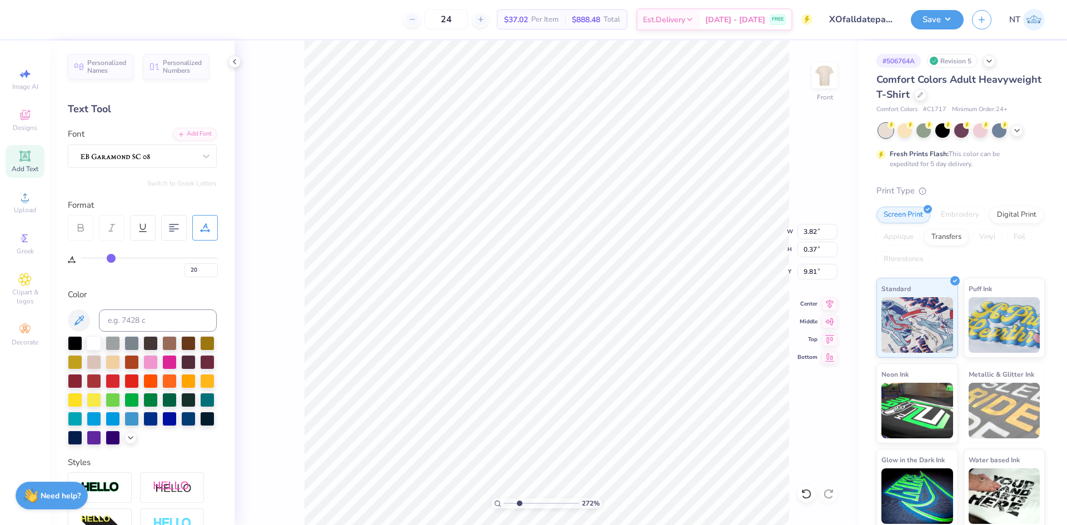
type input "15.00"
type input "3.00"
type input "2.71964205036602"
type input "1.47"
type input "0.35"
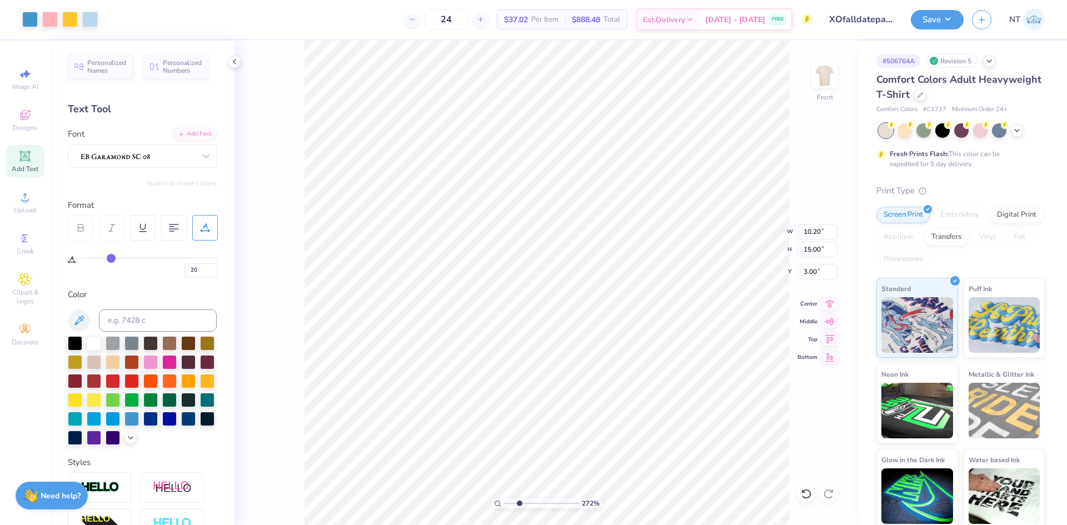
type input "9.22"
type input "2.71964205036602"
click at [89, 153] on div "EB Garamond SC 12 (12 Regular)" at bounding box center [137, 155] width 117 height 17
type input "C"
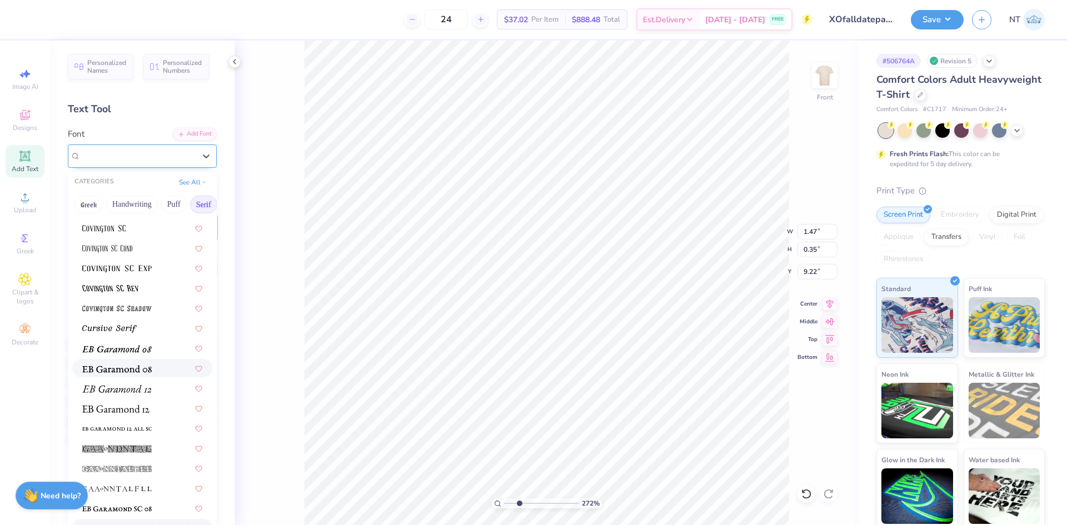
scroll to position [648, 0]
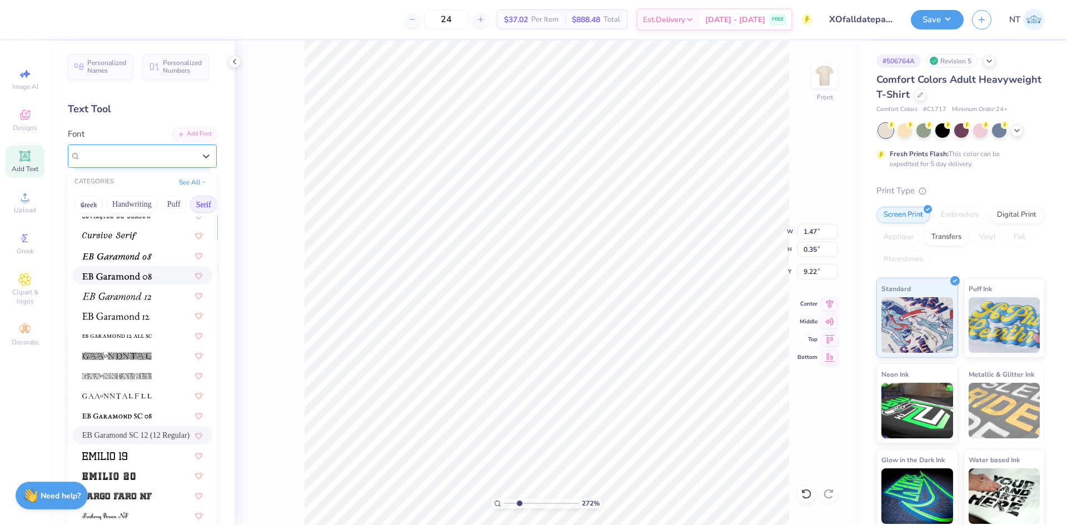
click at [112, 279] on img at bounding box center [116, 276] width 69 height 8
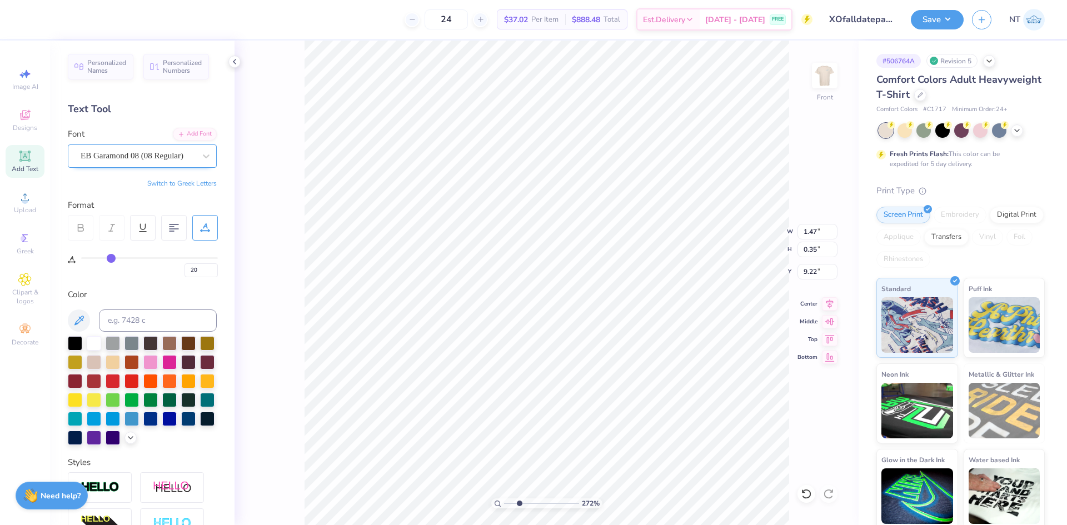
type input "2.71964205036602"
type input "0.32"
type input "9.24"
type input "2.71964205036602"
type input "3.82"
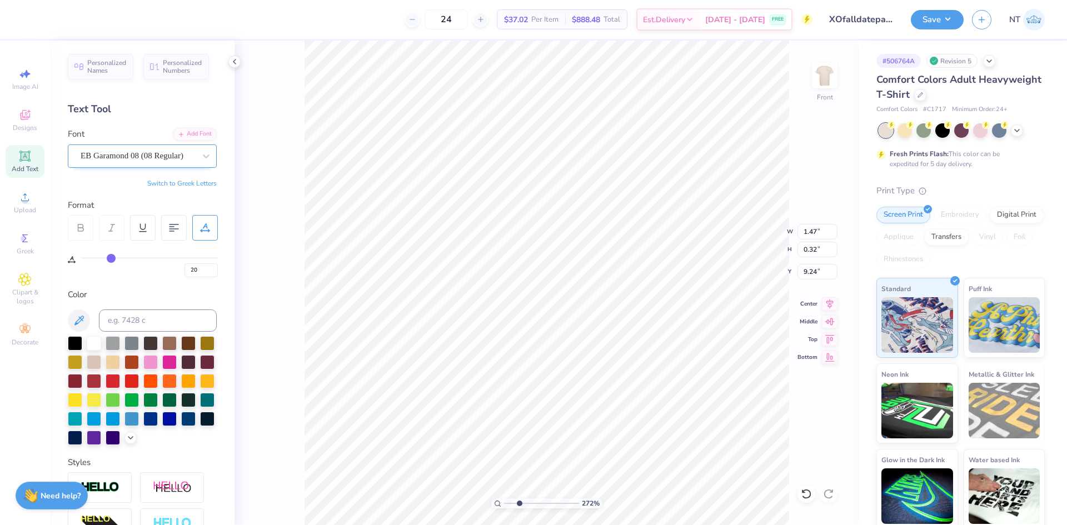
type input "0.37"
type input "9.83"
click at [136, 159] on div at bounding box center [137, 155] width 117 height 17
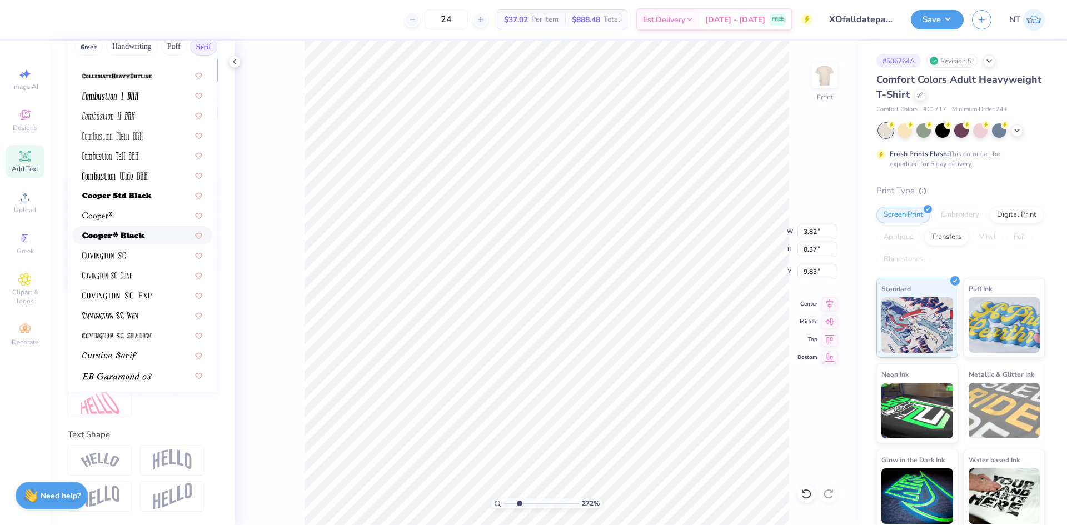
scroll to position [463, 0]
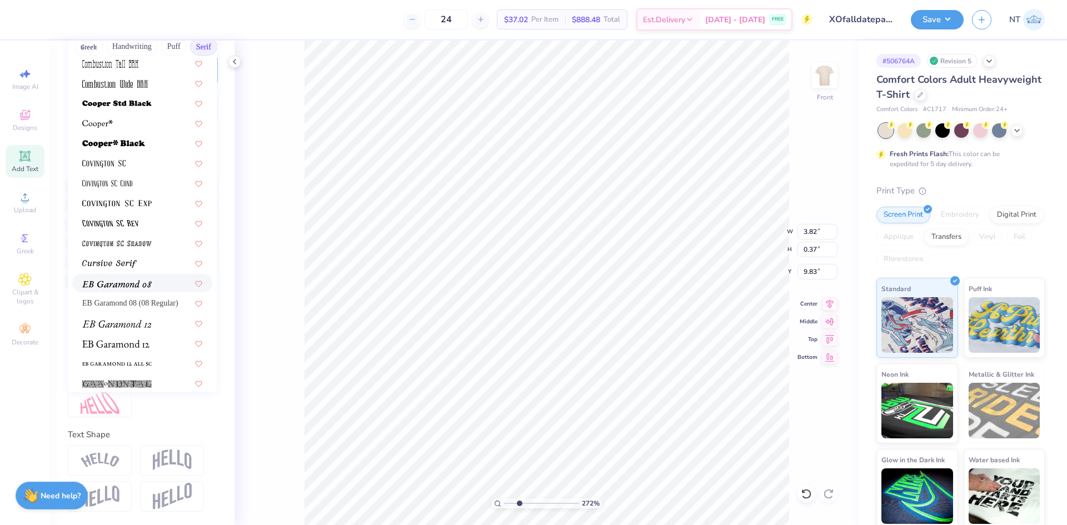
click at [131, 277] on span at bounding box center [116, 283] width 69 height 12
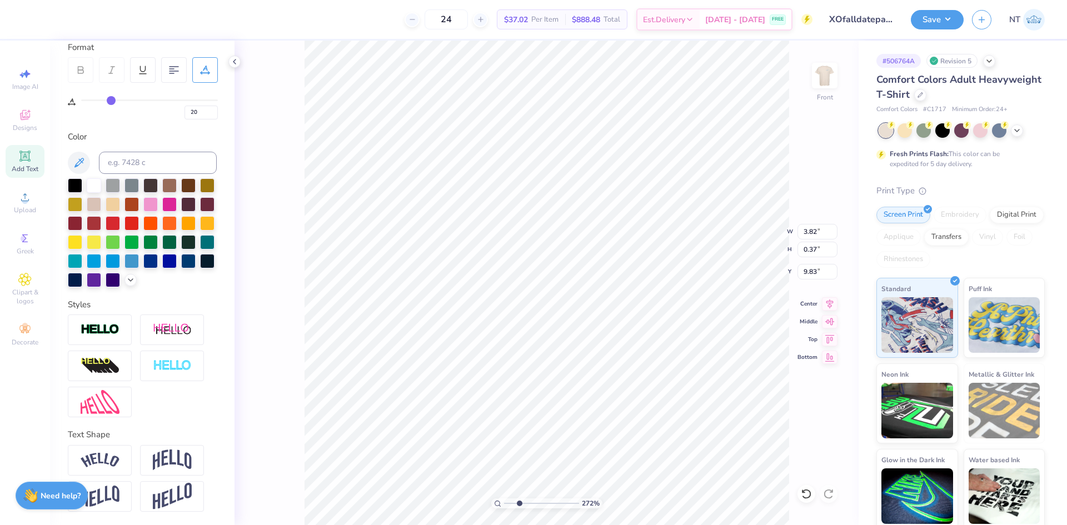
type input "2.71964205036602"
type input "4.00"
type input "0.33"
type input "9.88"
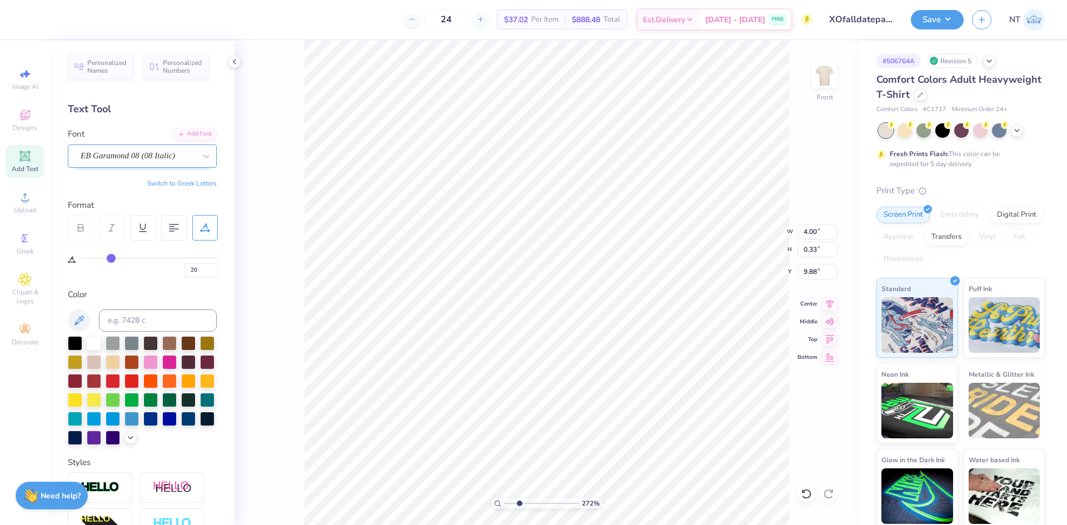
type input "2.71964205036602"
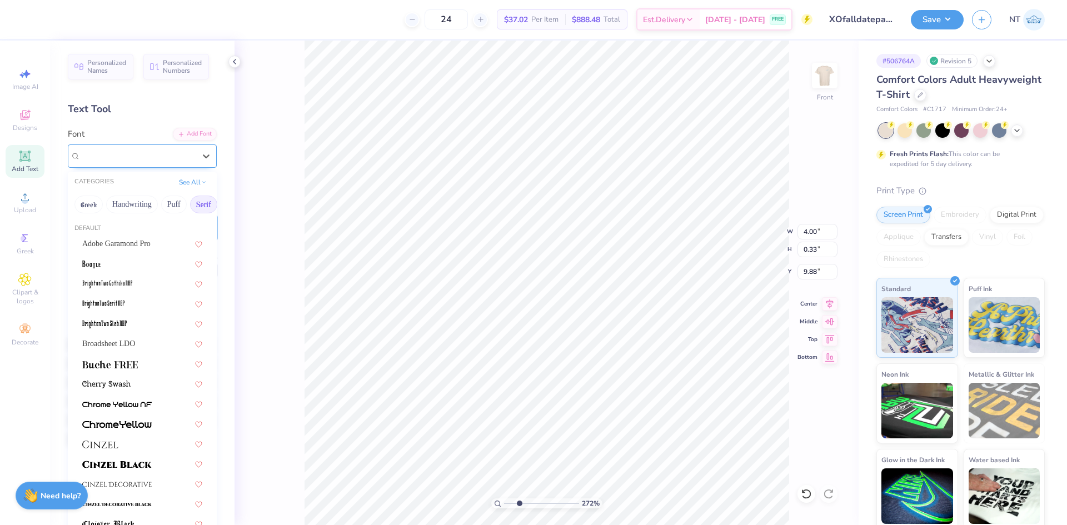
click at [173, 163] on div "EB Garamond 08 (08 Italic)" at bounding box center [137, 155] width 117 height 17
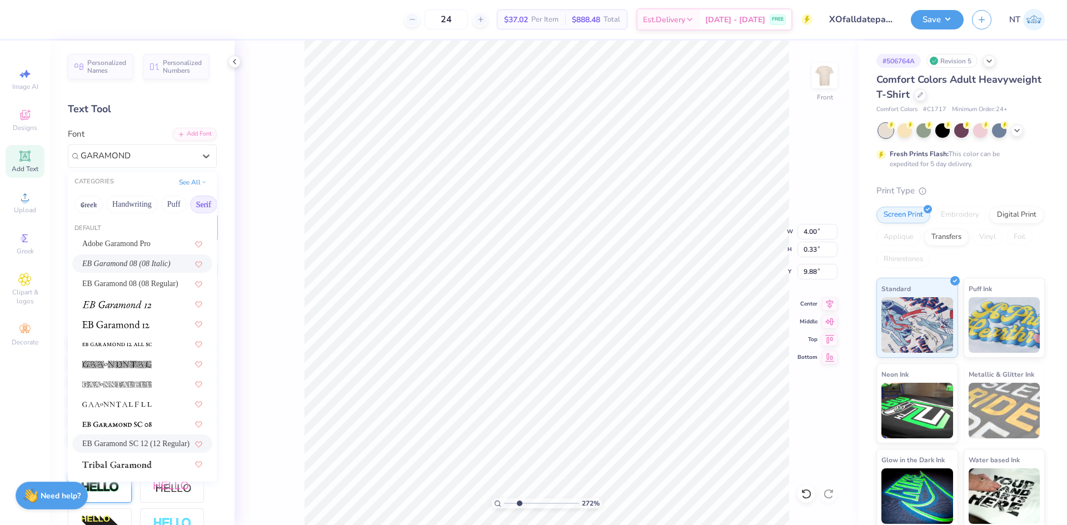
scroll to position [177, 0]
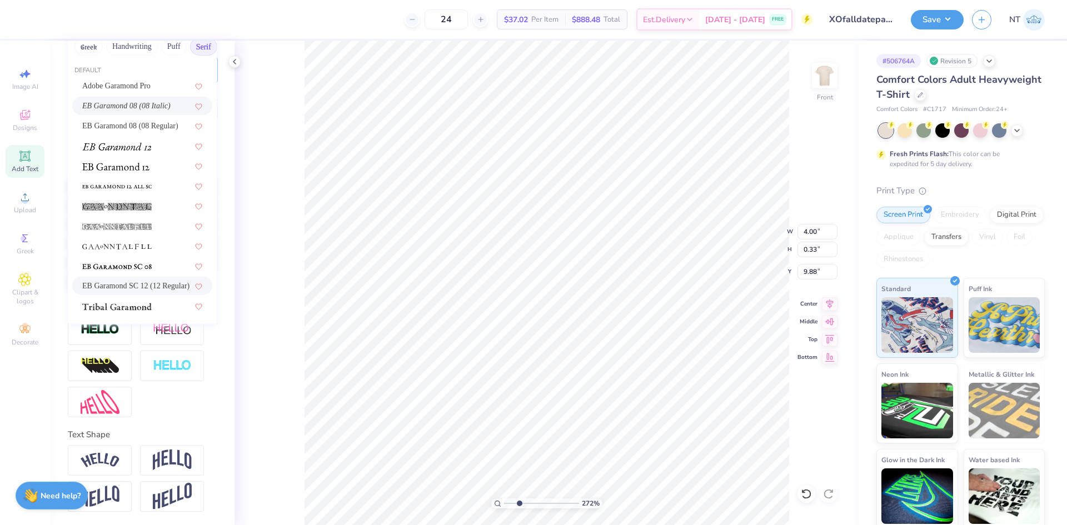
type input "GARAMOND"
type input "2.71964205036602"
type input "1.47"
type input "0.32"
type input "9.24"
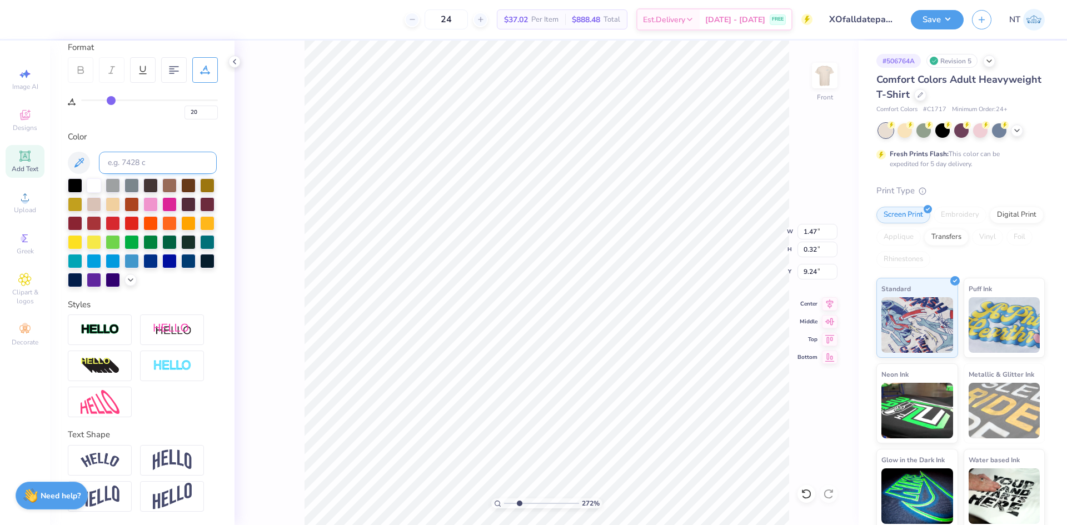
scroll to position [0, 0]
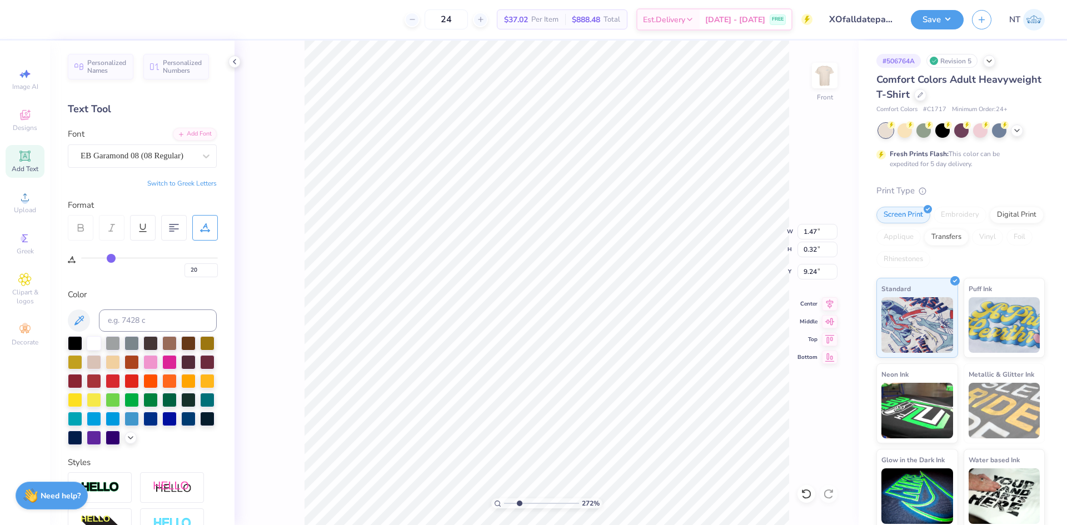
type input "2.71964205036602"
type input "4.00"
click at [626, 278] on li "Duplicate" at bounding box center [638, 282] width 87 height 22
click at [630, 281] on li "Duplicate" at bounding box center [636, 281] width 87 height 22
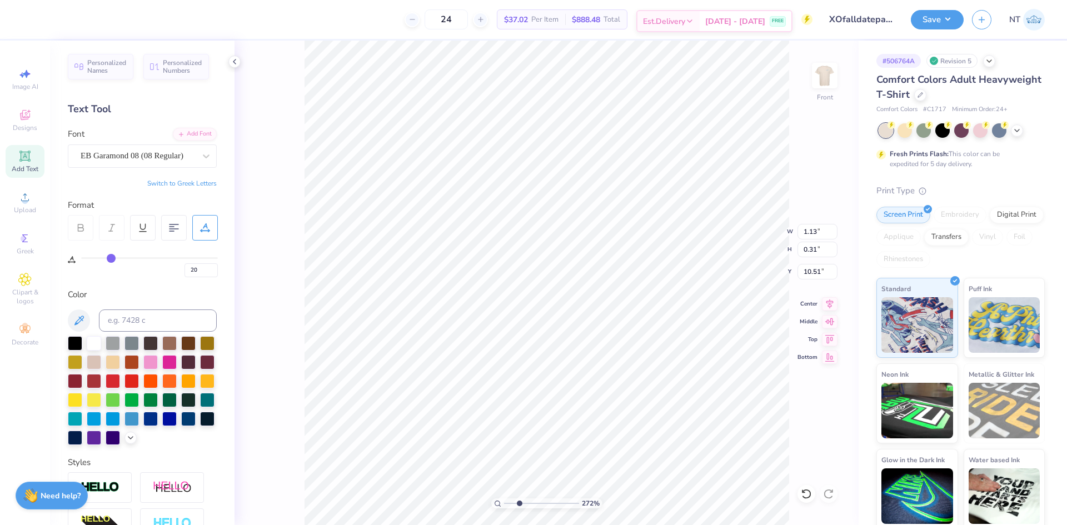
scroll to position [9, 2]
click at [128, 148] on div "EB Garamond 08 (08 Regular)" at bounding box center [137, 155] width 117 height 17
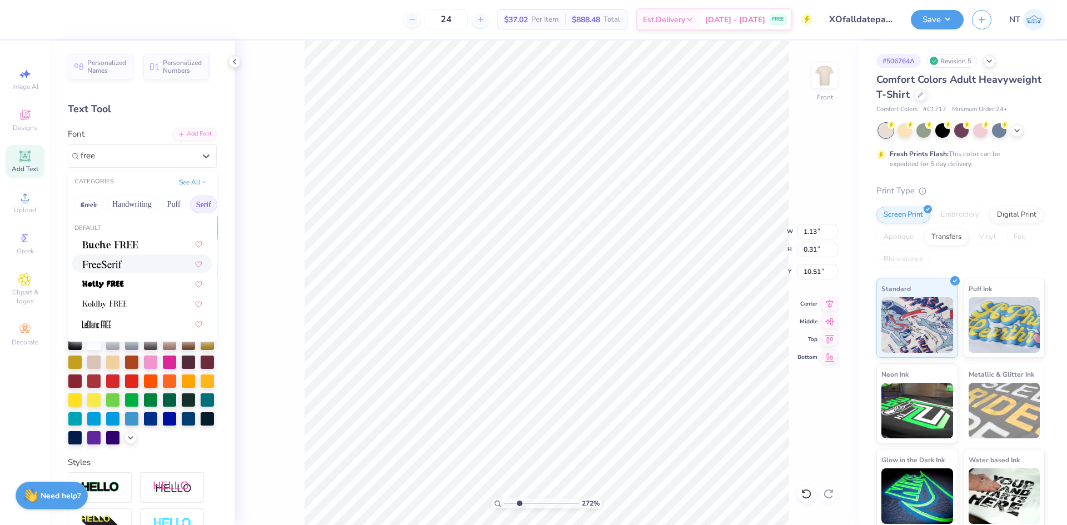
click at [124, 262] on div at bounding box center [142, 264] width 120 height 12
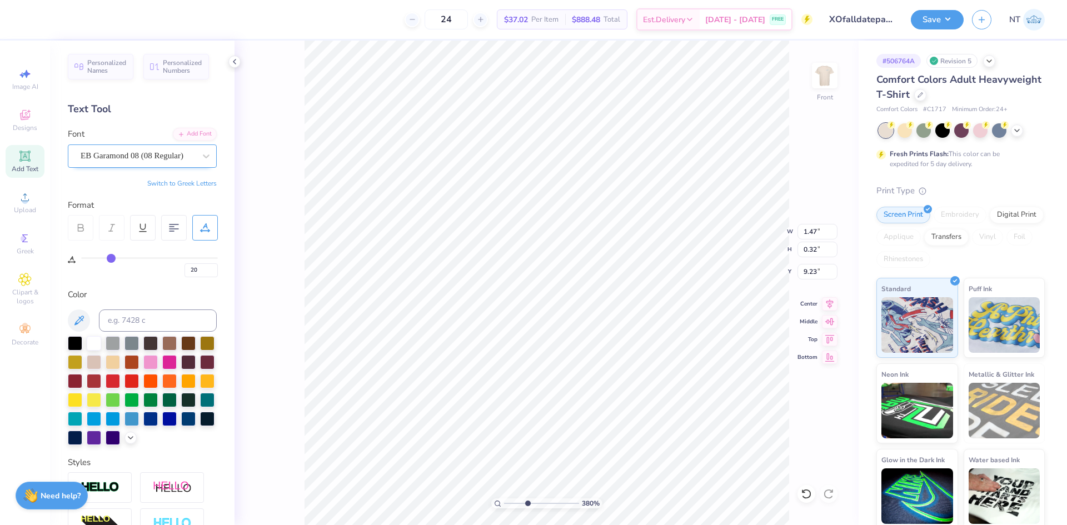
click at [142, 149] on div "EB Garamond 08 (08 Regular)" at bounding box center [137, 155] width 117 height 17
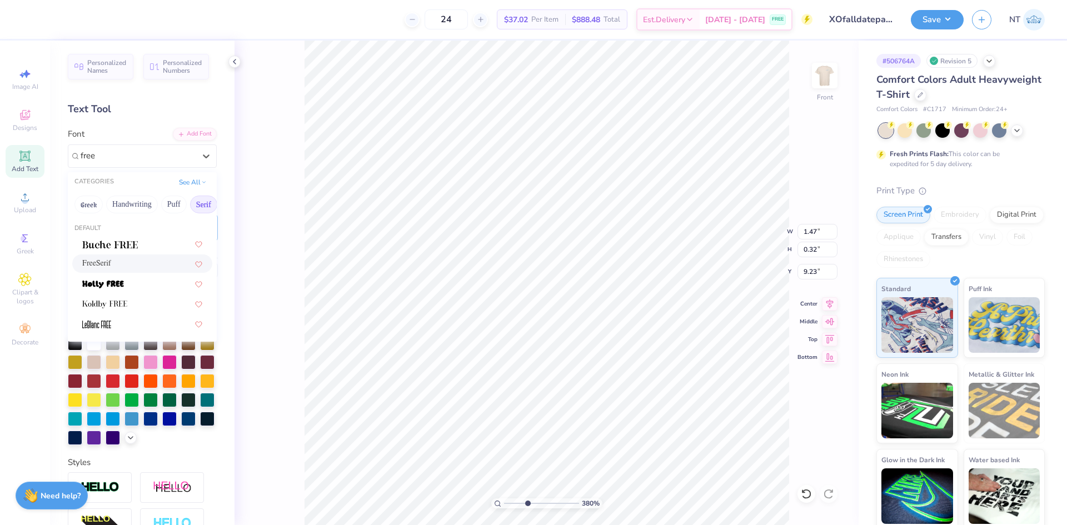
click at [119, 268] on div "FreeSerif" at bounding box center [142, 264] width 120 height 12
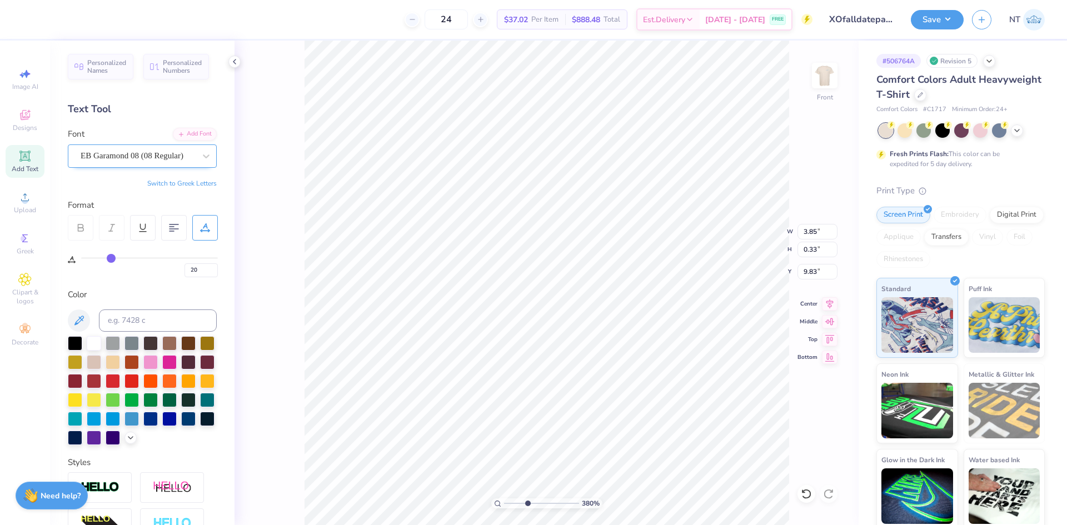
click at [128, 150] on div "EB Garamond 08 (08 Regular)" at bounding box center [137, 155] width 117 height 17
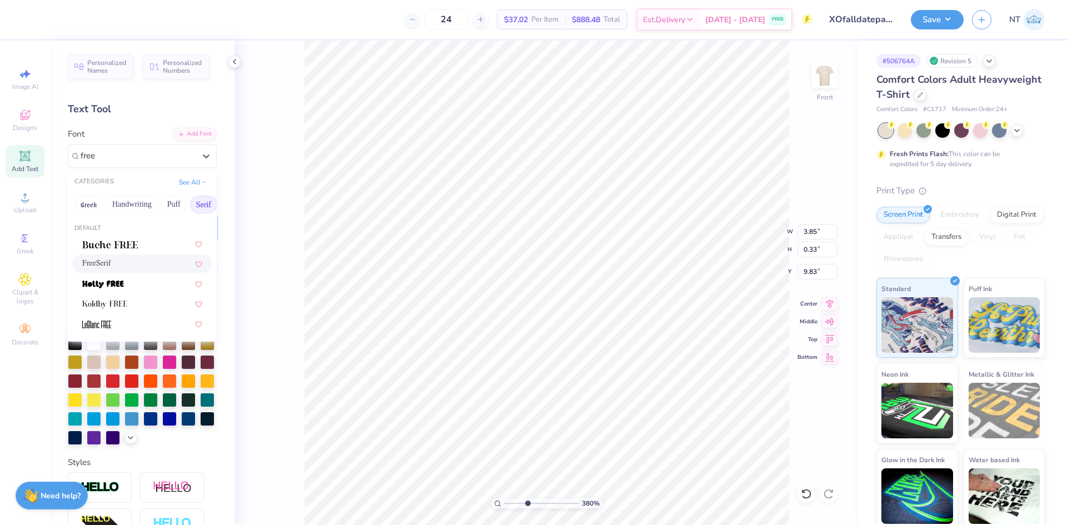
click at [107, 272] on div "FreeSerif" at bounding box center [142, 263] width 140 height 18
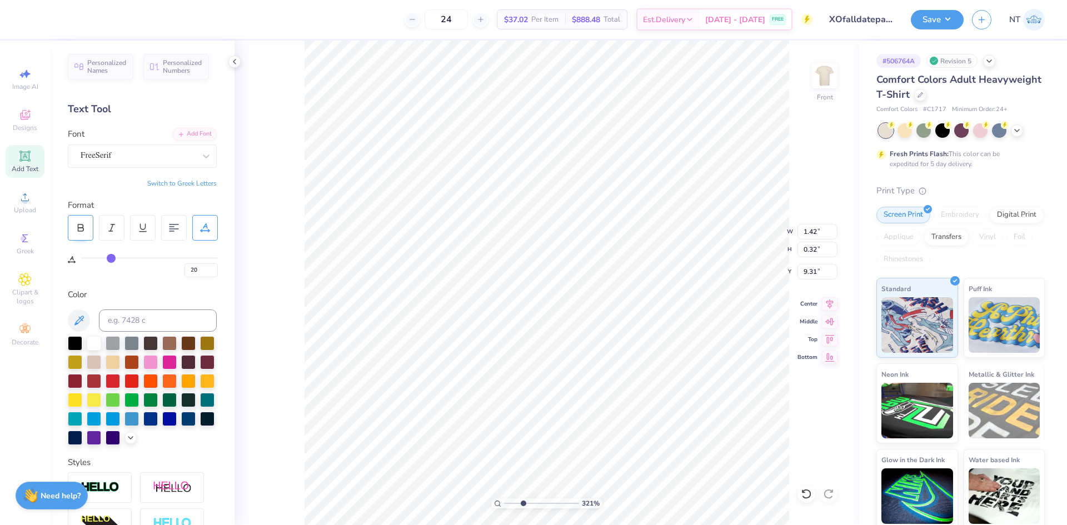
click at [82, 226] on icon at bounding box center [81, 228] width 10 height 10
click at [807, 487] on div at bounding box center [806, 494] width 18 height 18
click at [820, 79] on img at bounding box center [824, 75] width 44 height 44
click at [839, 75] on img at bounding box center [824, 75] width 44 height 44
click at [832, 74] on img at bounding box center [824, 75] width 44 height 44
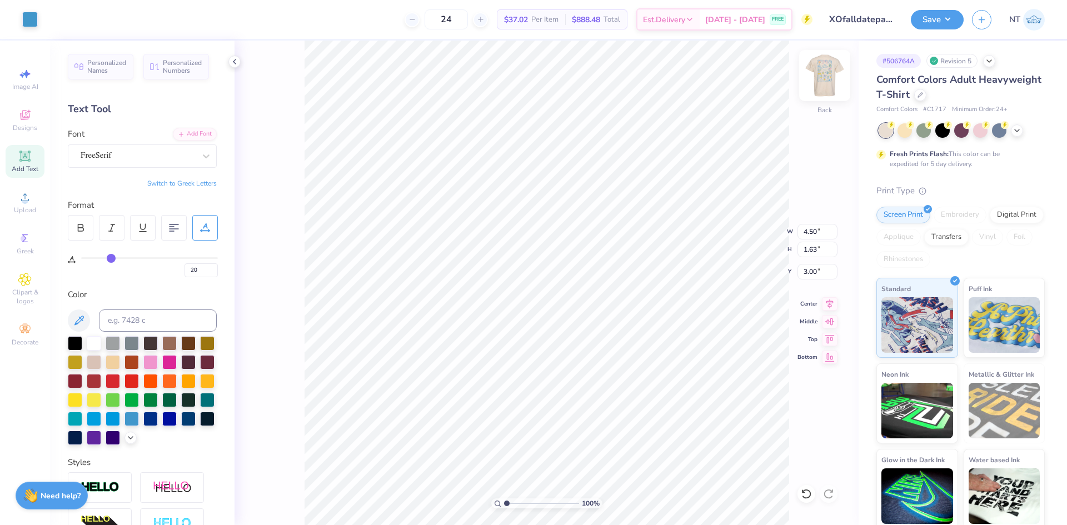
click at [815, 75] on img at bounding box center [824, 75] width 44 height 44
click at [952, 14] on button "Save" at bounding box center [937, 17] width 53 height 19
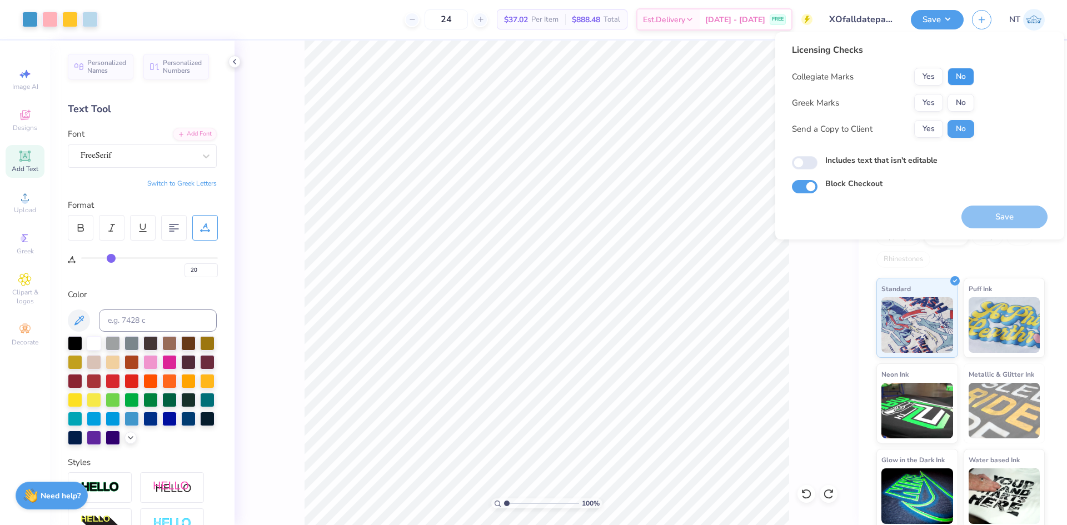
click at [960, 75] on button "No" at bounding box center [960, 77] width 27 height 18
click at [934, 103] on button "Yes" at bounding box center [928, 103] width 29 height 18
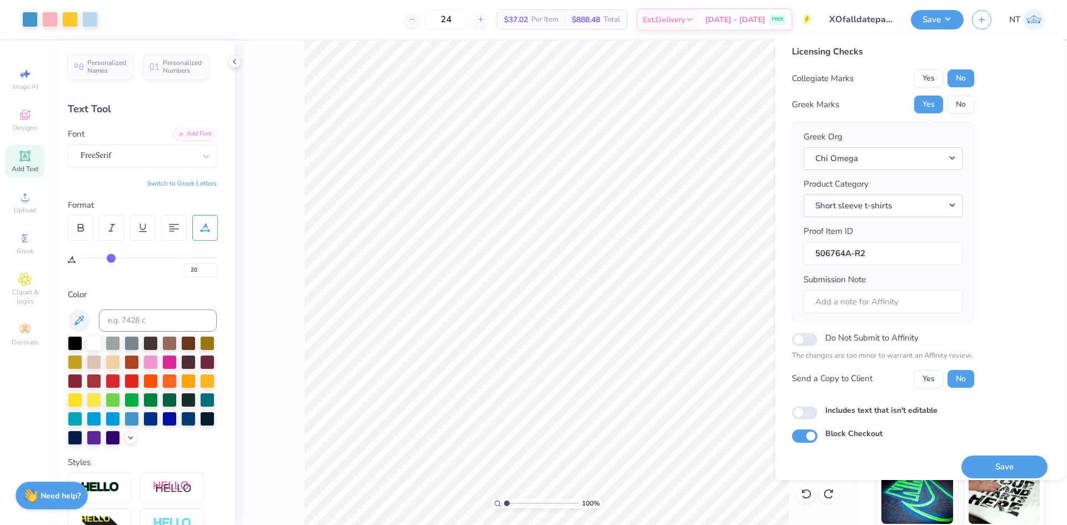
scroll to position [9, 0]
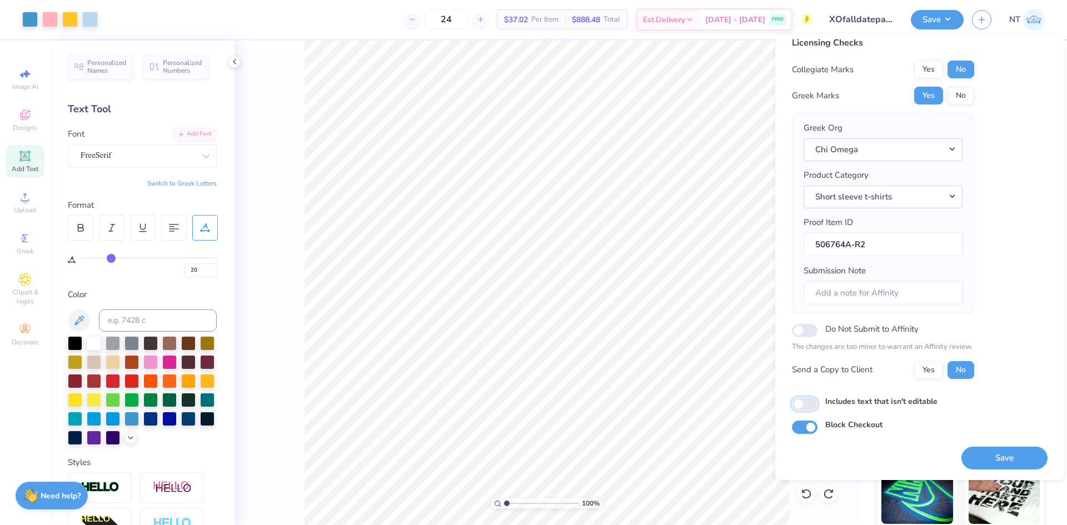
click at [807, 406] on input "Includes text that isn't editable" at bounding box center [805, 403] width 26 height 13
click at [961, 452] on button "Save" at bounding box center [1004, 458] width 86 height 23
click at [949, 17] on button "Save" at bounding box center [937, 17] width 53 height 19
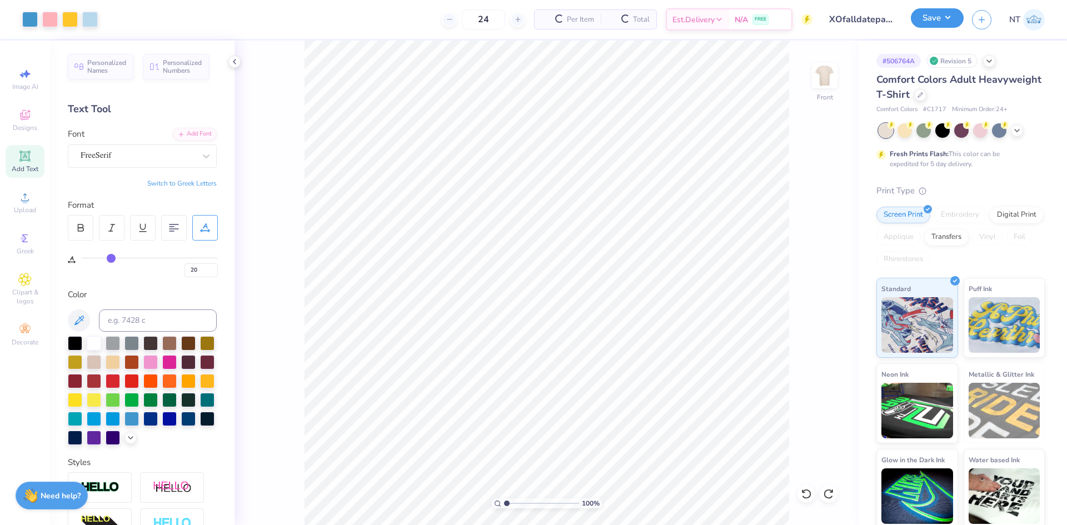
click at [949, 17] on button "Save" at bounding box center [937, 17] width 53 height 19
